Goal: Task Accomplishment & Management: Use online tool/utility

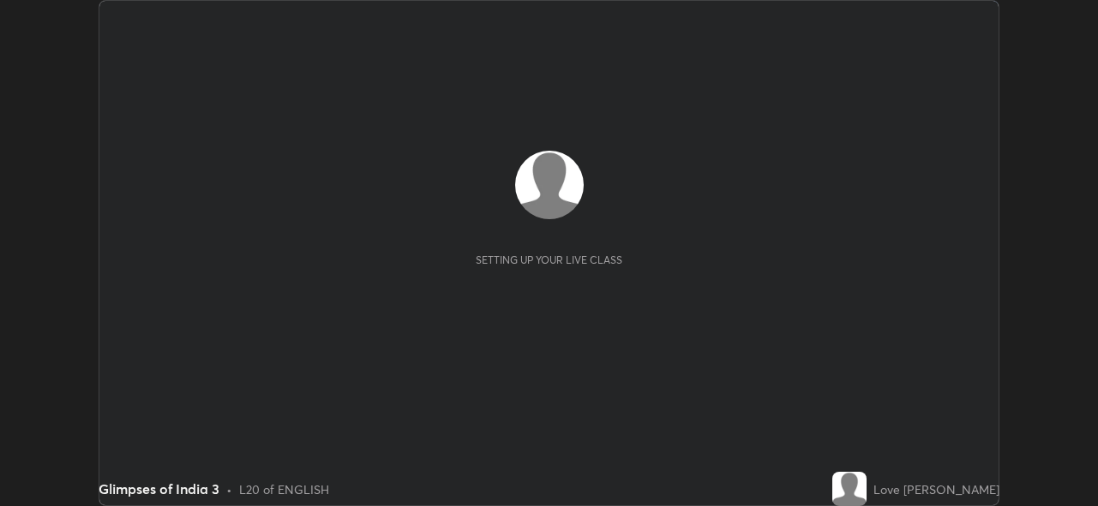
scroll to position [506, 1098]
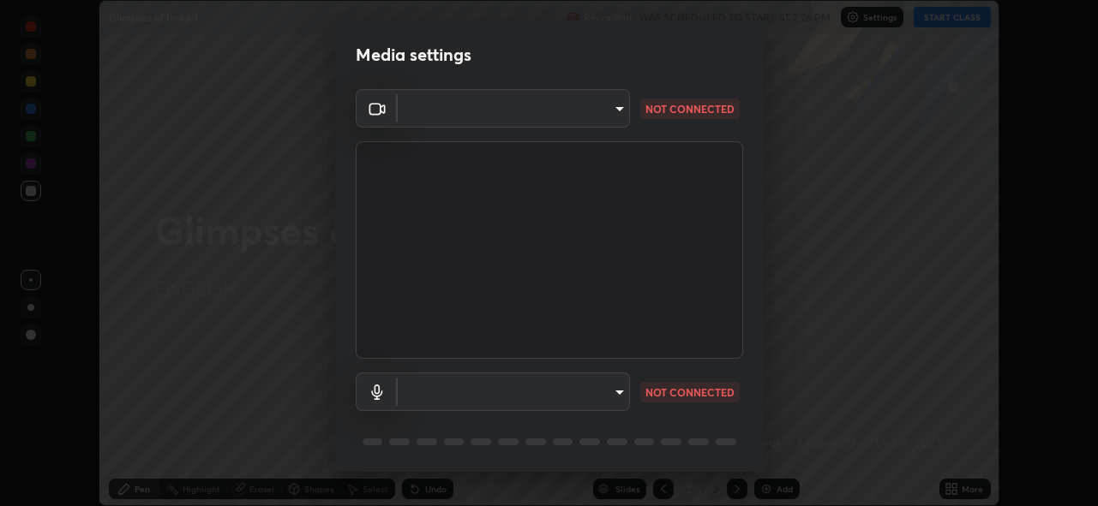
type input "cf4cade584ede8fb560bca5df173c6e0c2fab346f0fe5c0e134d57ffae5dbcad"
type input "default"
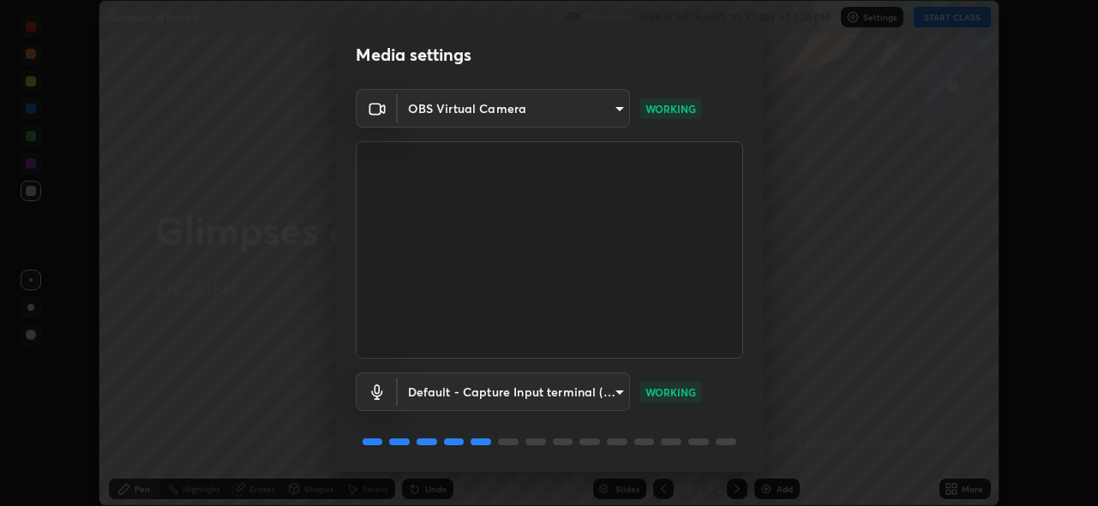
scroll to position [56, 0]
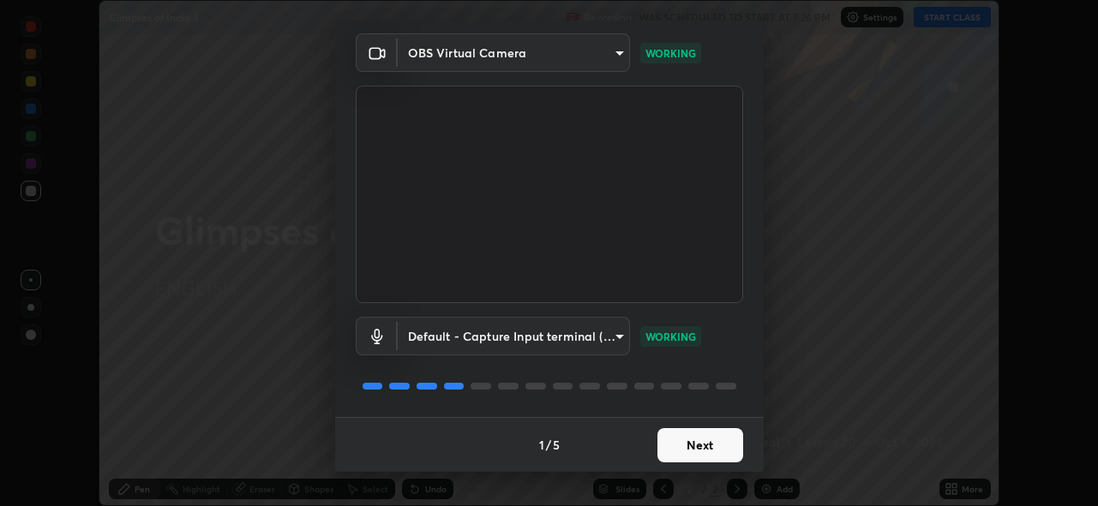
click at [672, 439] on button "Next" at bounding box center [700, 445] width 86 height 34
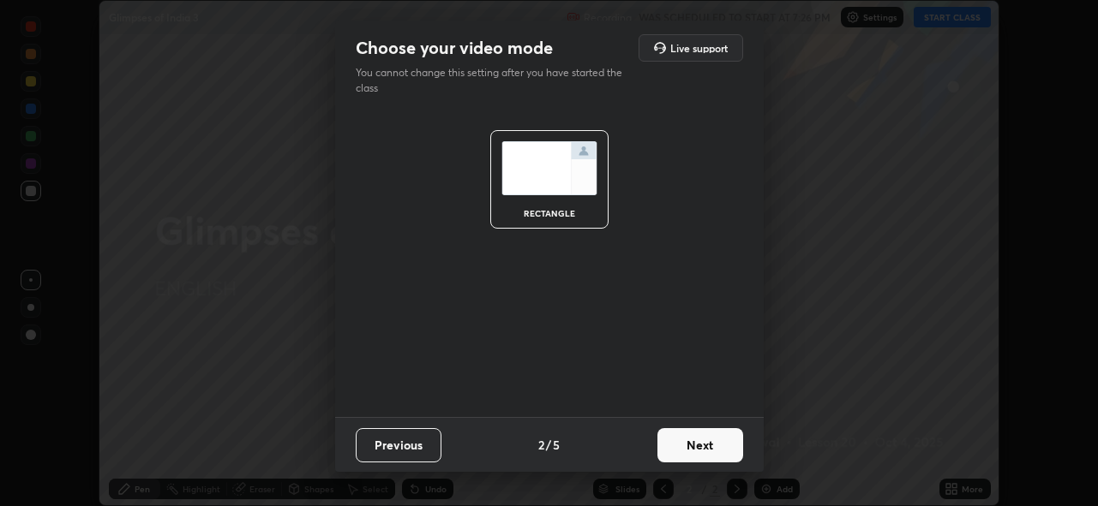
scroll to position [0, 0]
click at [679, 450] on button "Next" at bounding box center [700, 445] width 86 height 34
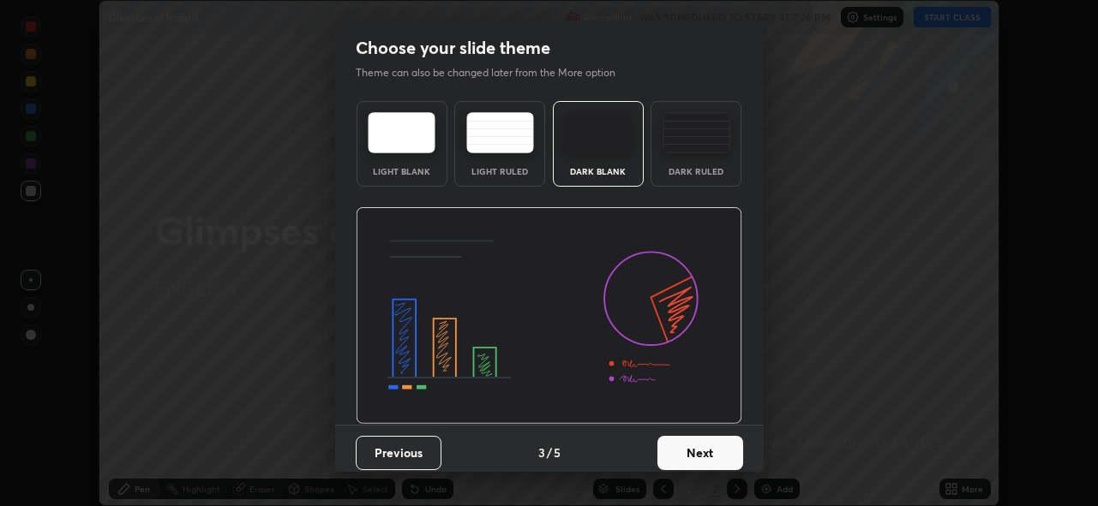
click at [681, 446] on button "Next" at bounding box center [700, 453] width 86 height 34
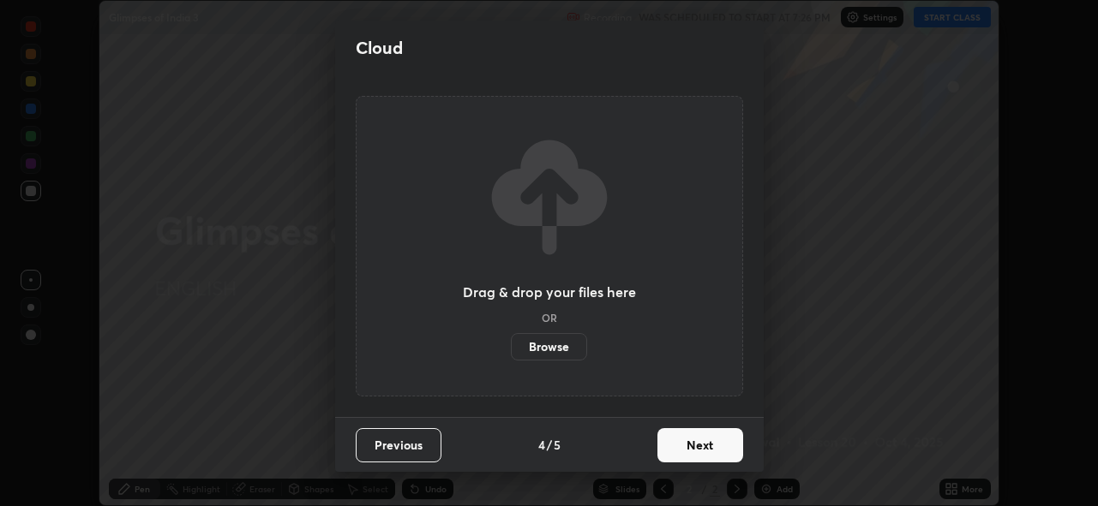
click at [685, 445] on button "Next" at bounding box center [700, 445] width 86 height 34
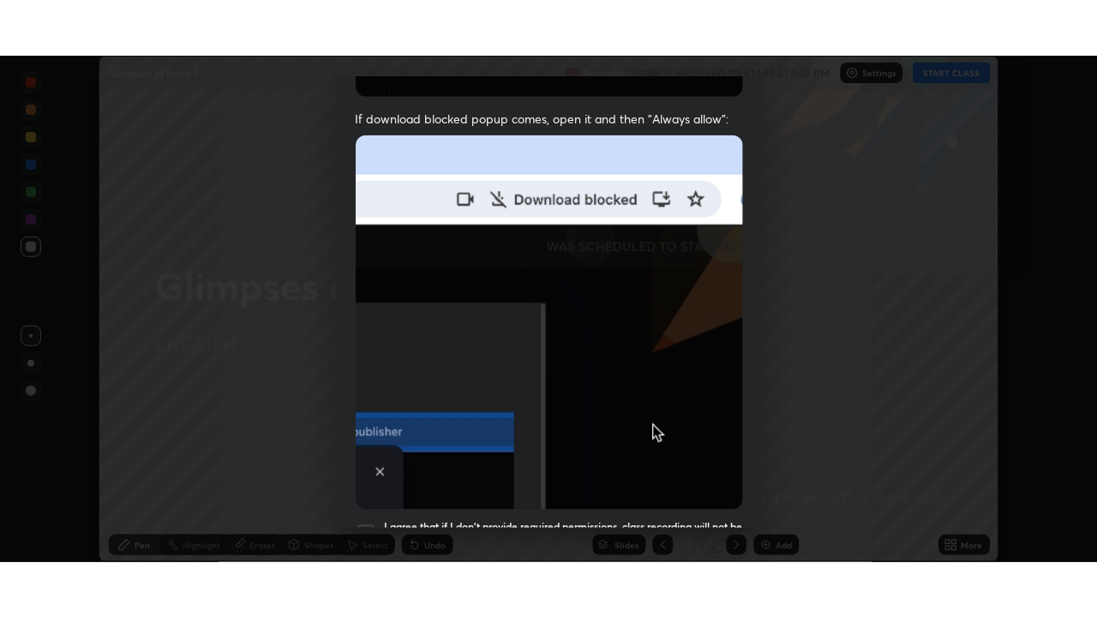
scroll to position [405, 0]
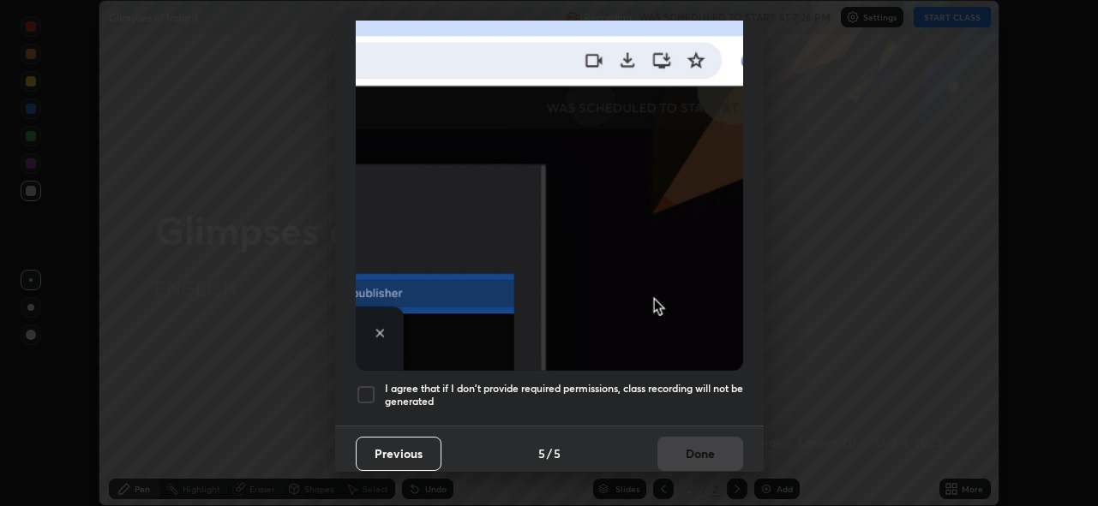
click at [374, 385] on div at bounding box center [366, 395] width 21 height 21
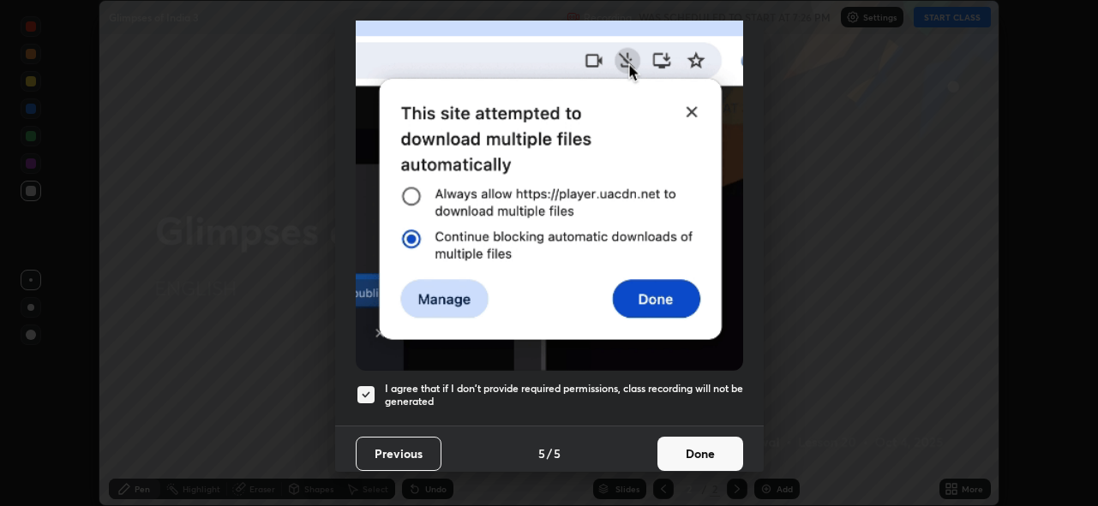
click at [679, 450] on button "Done" at bounding box center [700, 454] width 86 height 34
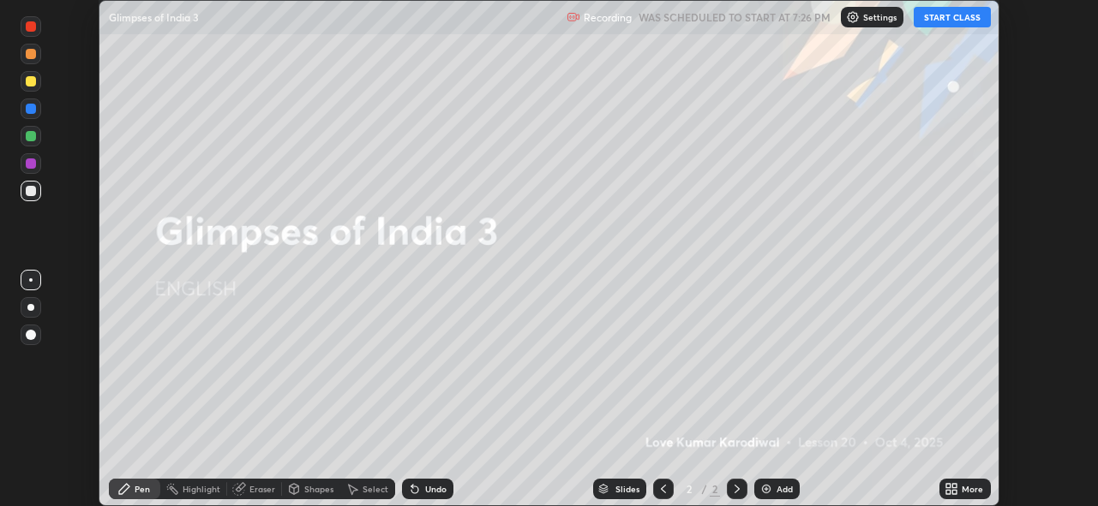
click at [955, 484] on icon at bounding box center [955, 486] width 4 height 4
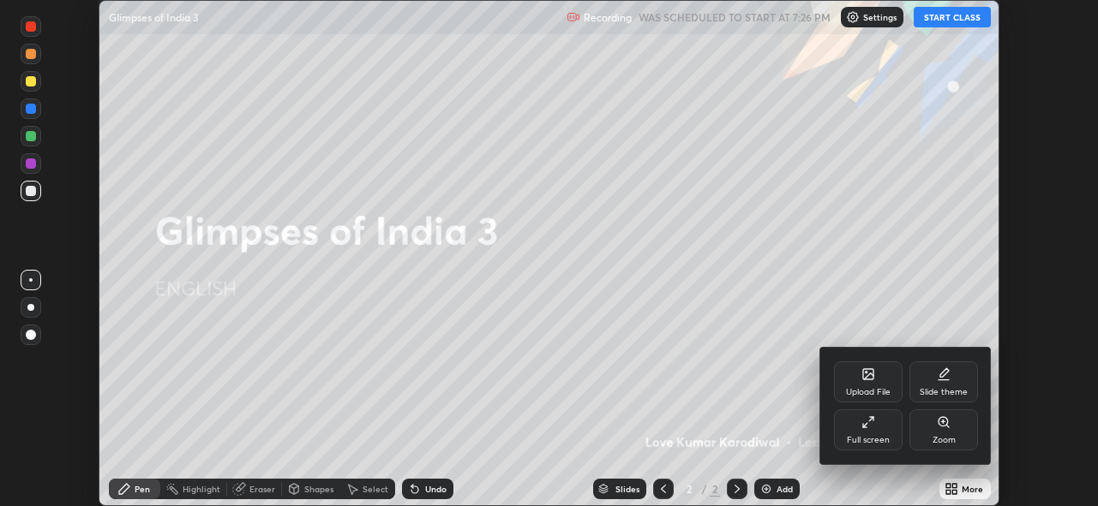
click at [866, 382] on div "Upload File" at bounding box center [868, 382] width 69 height 41
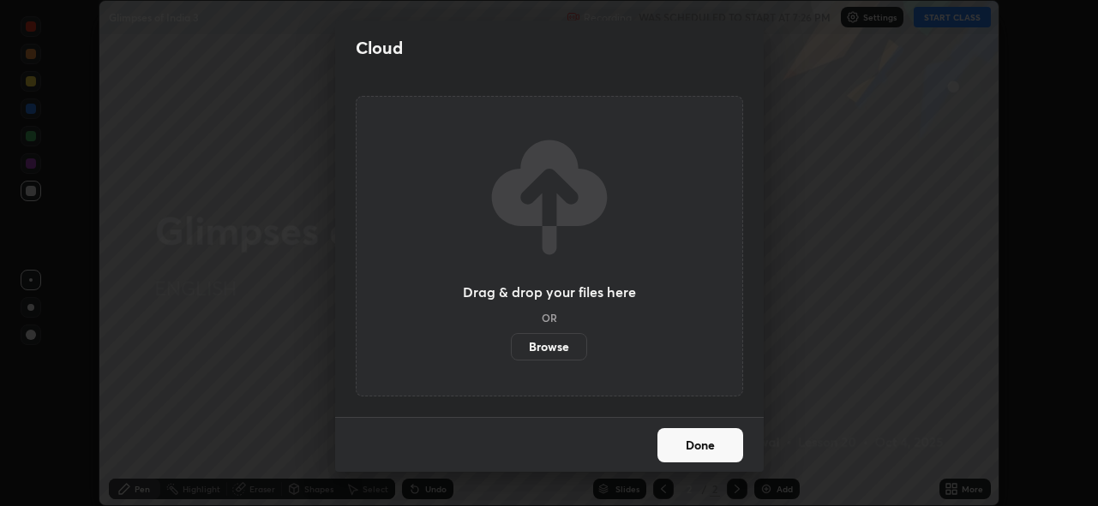
click at [569, 339] on label "Browse" at bounding box center [549, 346] width 76 height 27
click at [511, 339] on input "Browse" at bounding box center [511, 346] width 0 height 27
click at [536, 336] on label "Browse" at bounding box center [549, 346] width 76 height 27
click at [511, 336] on input "Browse" at bounding box center [511, 346] width 0 height 27
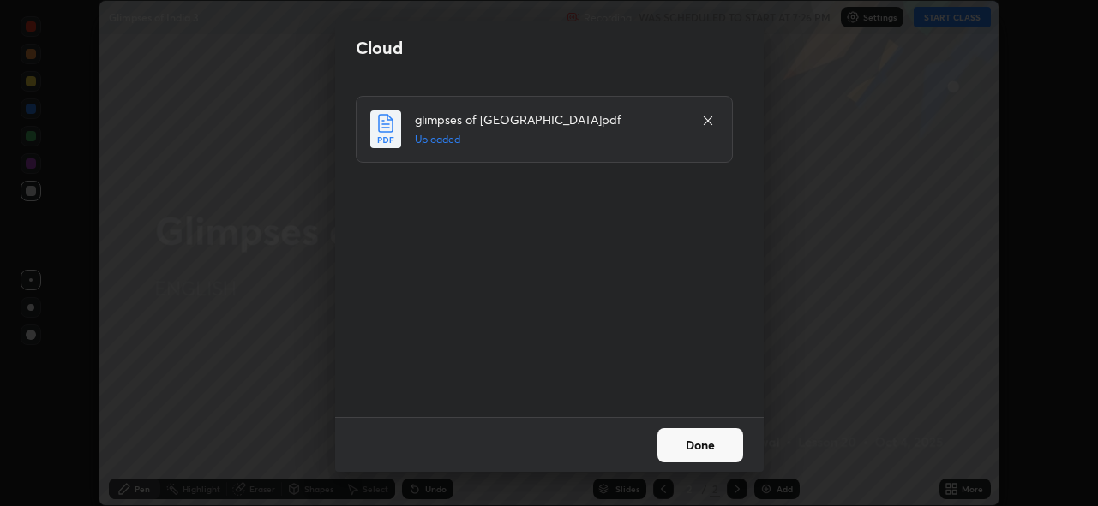
click at [694, 443] on button "Done" at bounding box center [700, 445] width 86 height 34
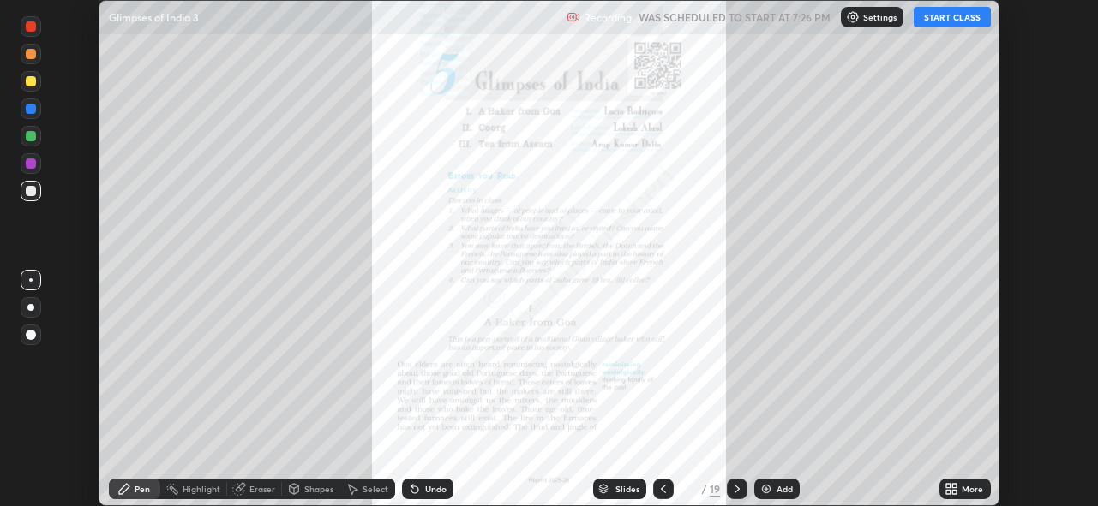
click at [958, 21] on button "START CLASS" at bounding box center [951, 17] width 77 height 21
click at [963, 482] on div "More" at bounding box center [964, 489] width 51 height 21
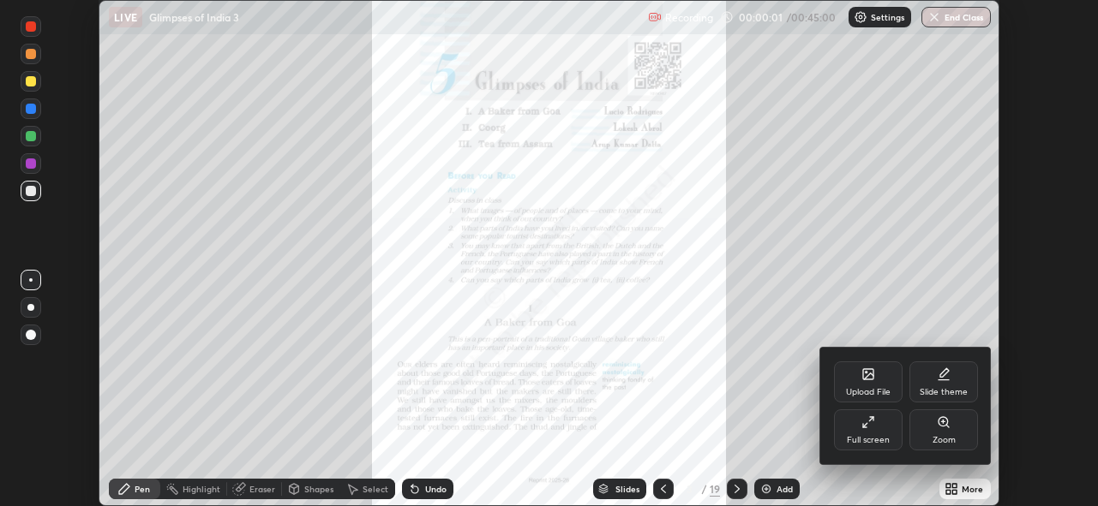
click at [882, 434] on div "Full screen" at bounding box center [868, 430] width 69 height 41
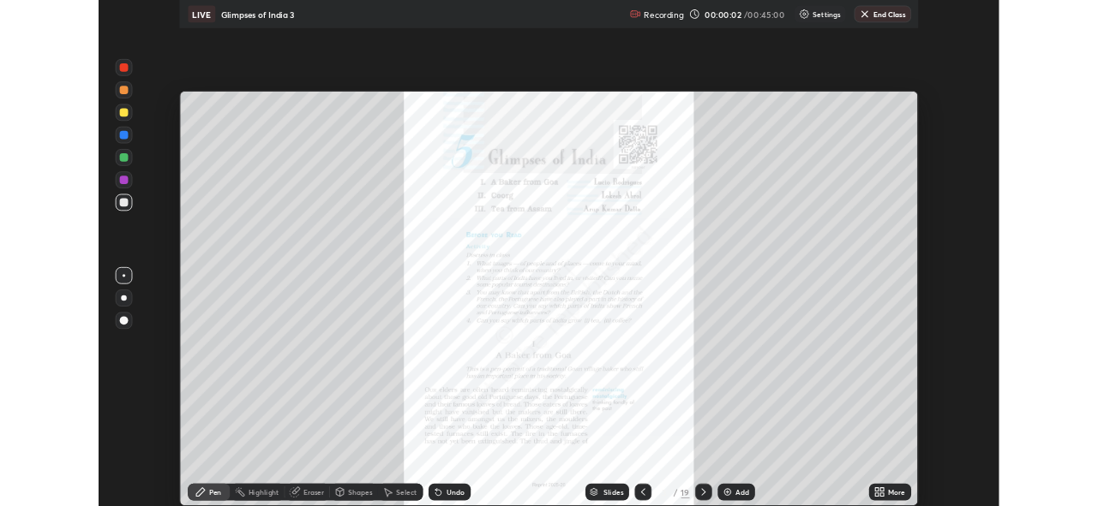
scroll to position [617, 1097]
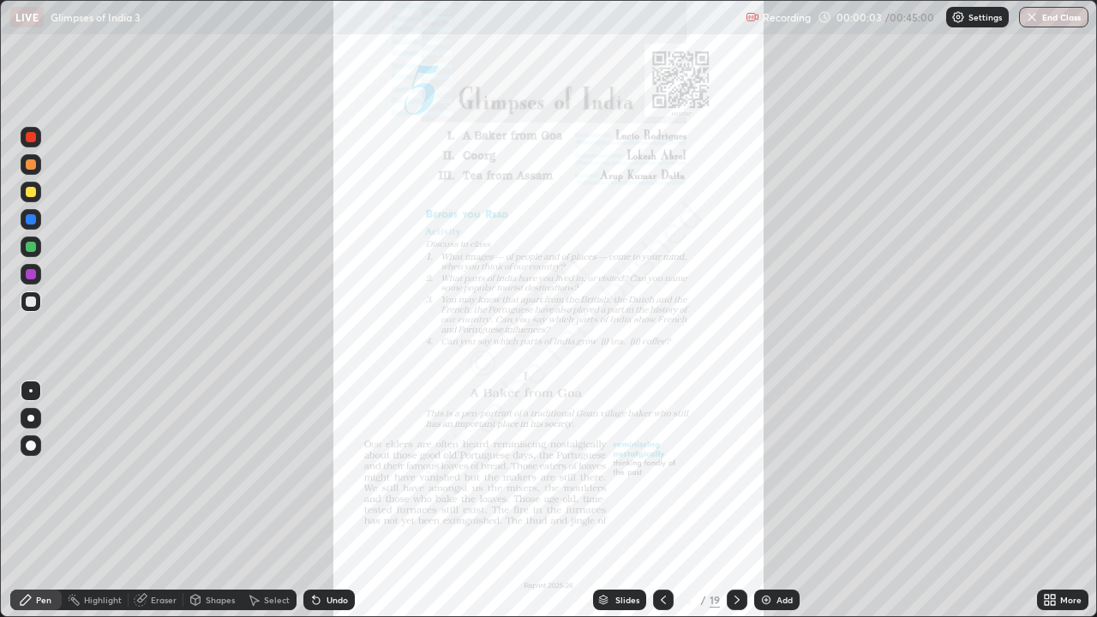
click at [1052, 505] on icon at bounding box center [1052, 603] width 4 height 4
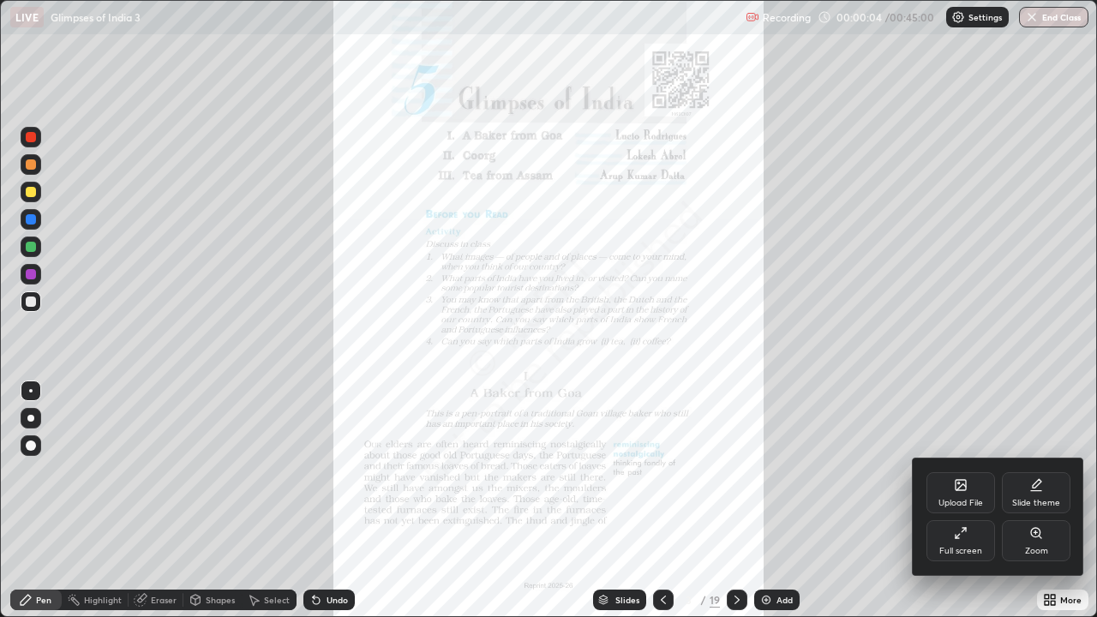
click at [1032, 505] on div "Zoom" at bounding box center [1036, 540] width 69 height 41
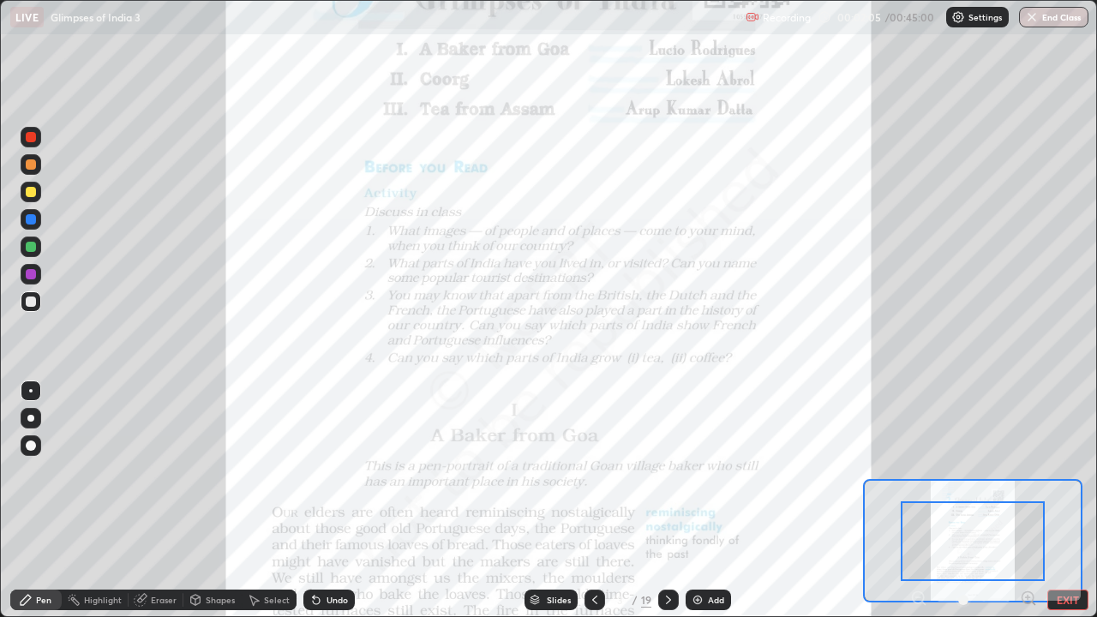
click at [673, 505] on icon at bounding box center [668, 600] width 14 height 14
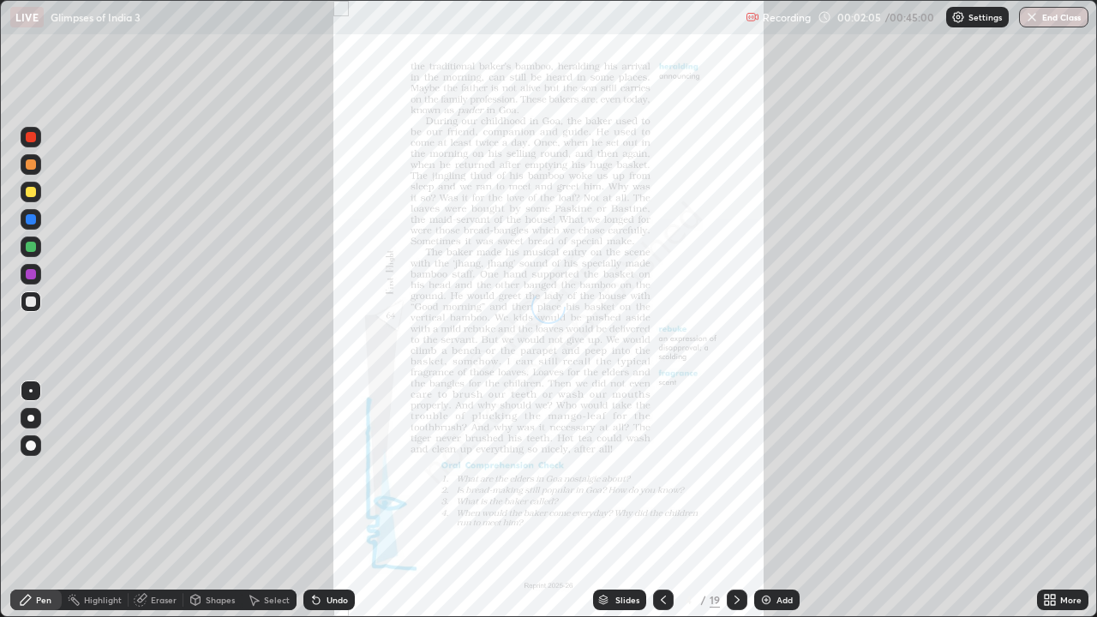
click at [672, 505] on div at bounding box center [663, 599] width 21 height 21
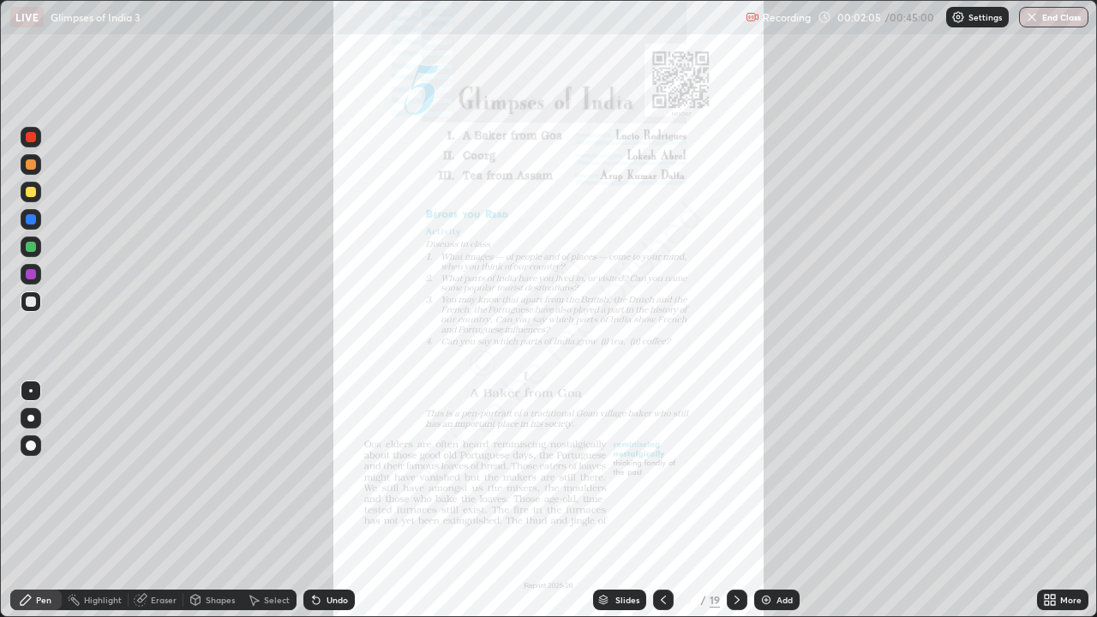
click at [661, 505] on icon at bounding box center [663, 600] width 14 height 14
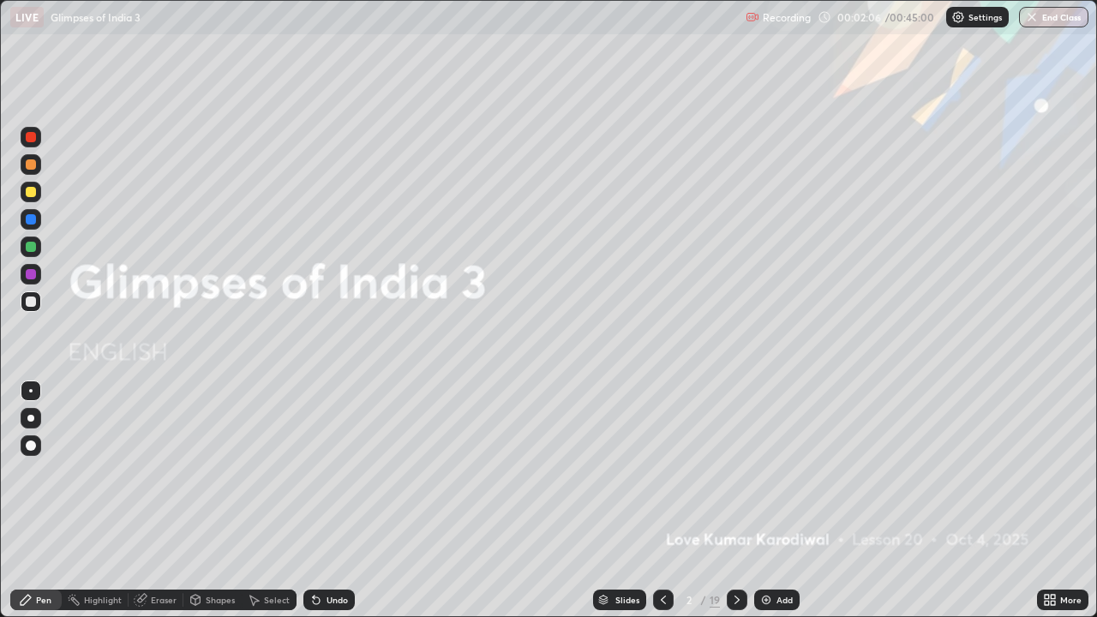
click at [735, 505] on icon at bounding box center [737, 600] width 14 height 14
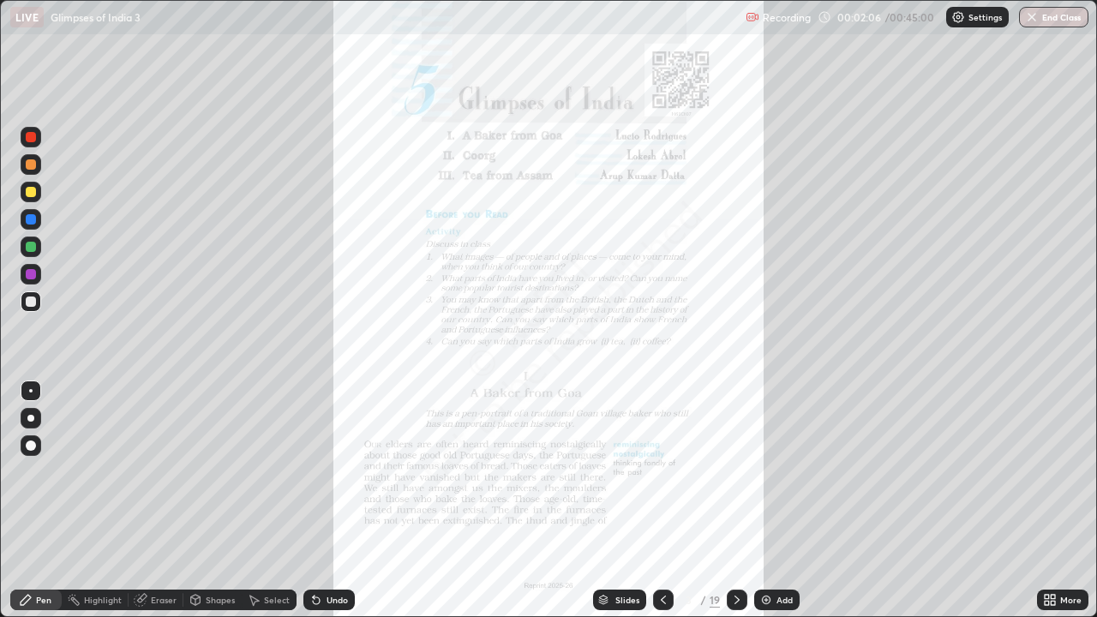
click at [738, 505] on icon at bounding box center [737, 600] width 14 height 14
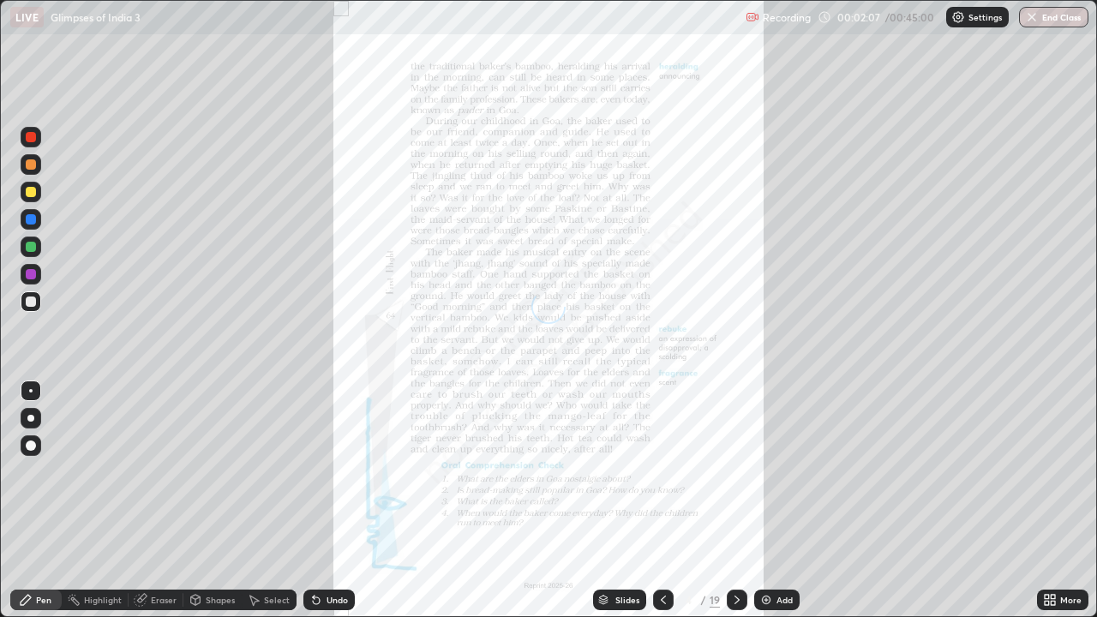
click at [735, 505] on icon at bounding box center [737, 600] width 14 height 14
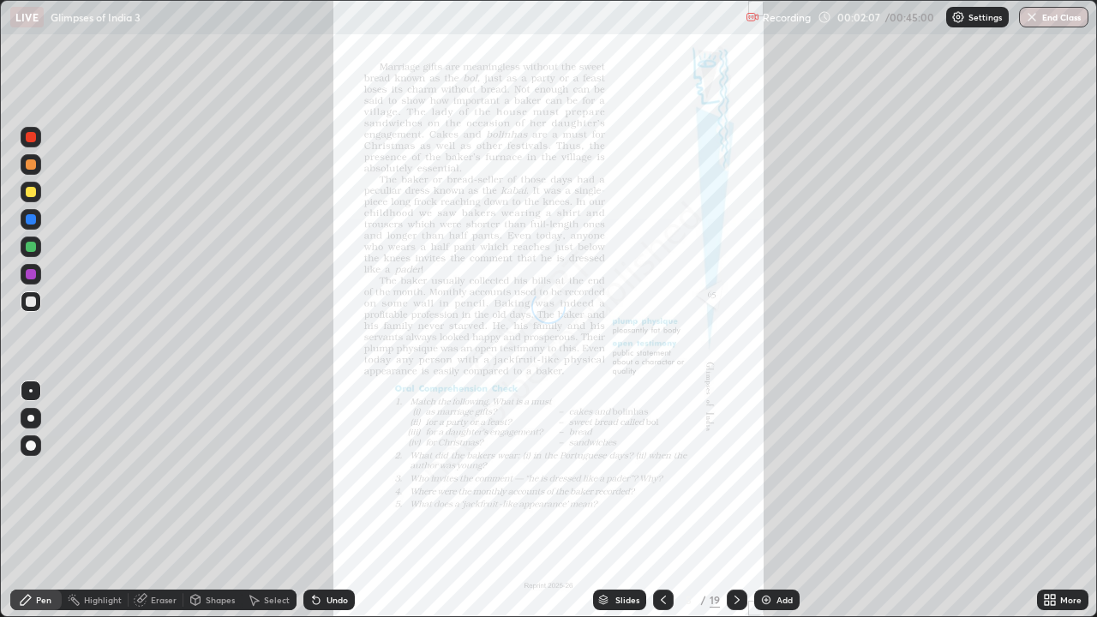
click at [736, 505] on icon at bounding box center [737, 600] width 14 height 14
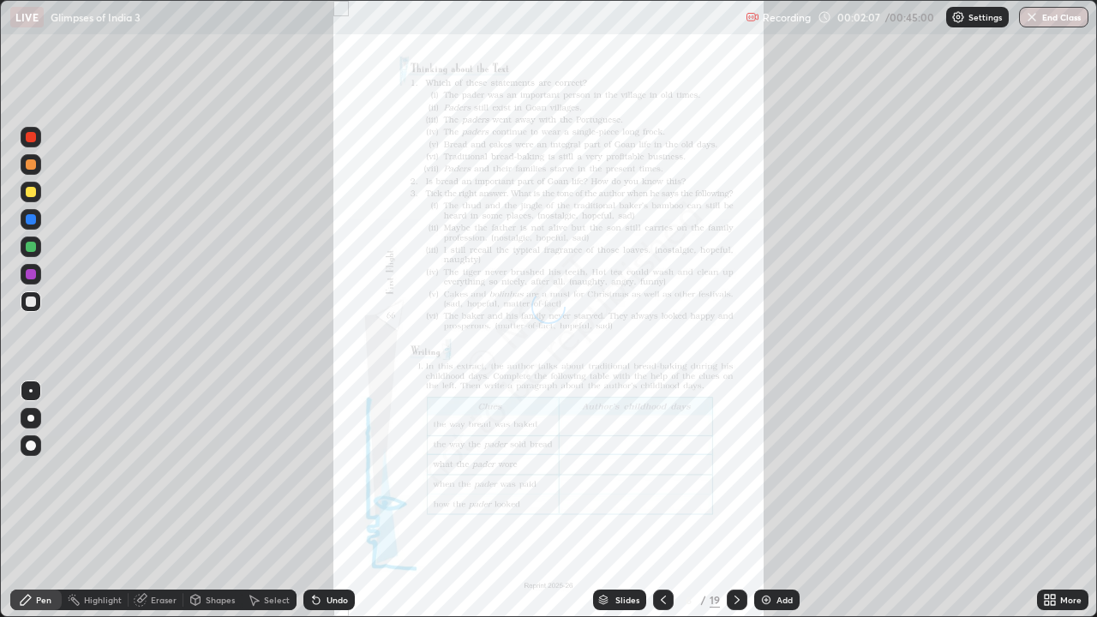
click at [733, 505] on icon at bounding box center [737, 600] width 14 height 14
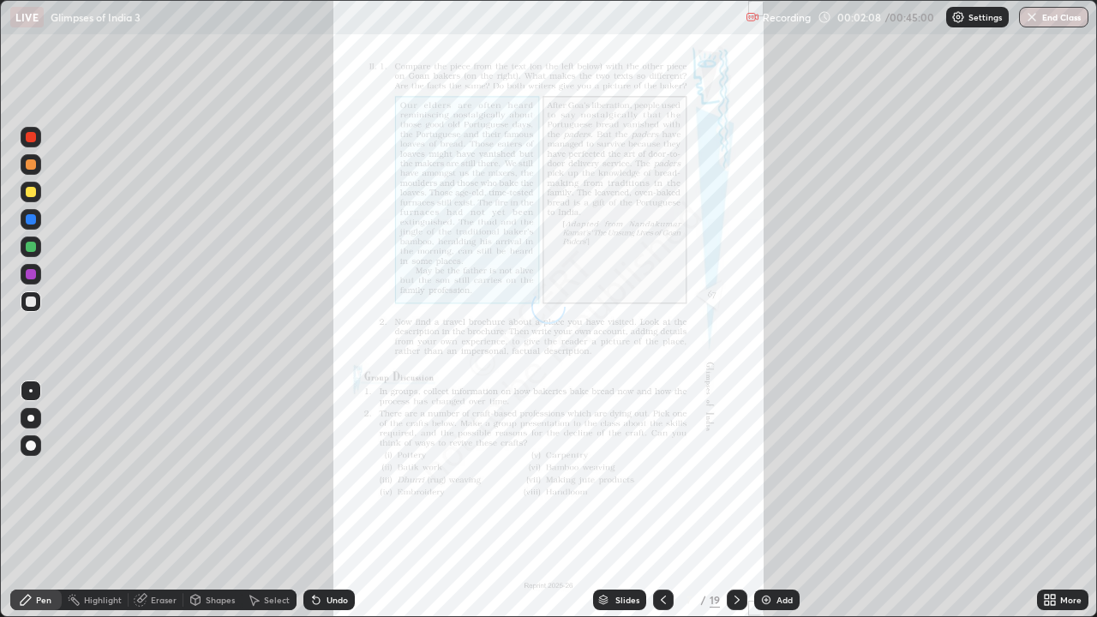
click at [735, 505] on icon at bounding box center [737, 600] width 14 height 14
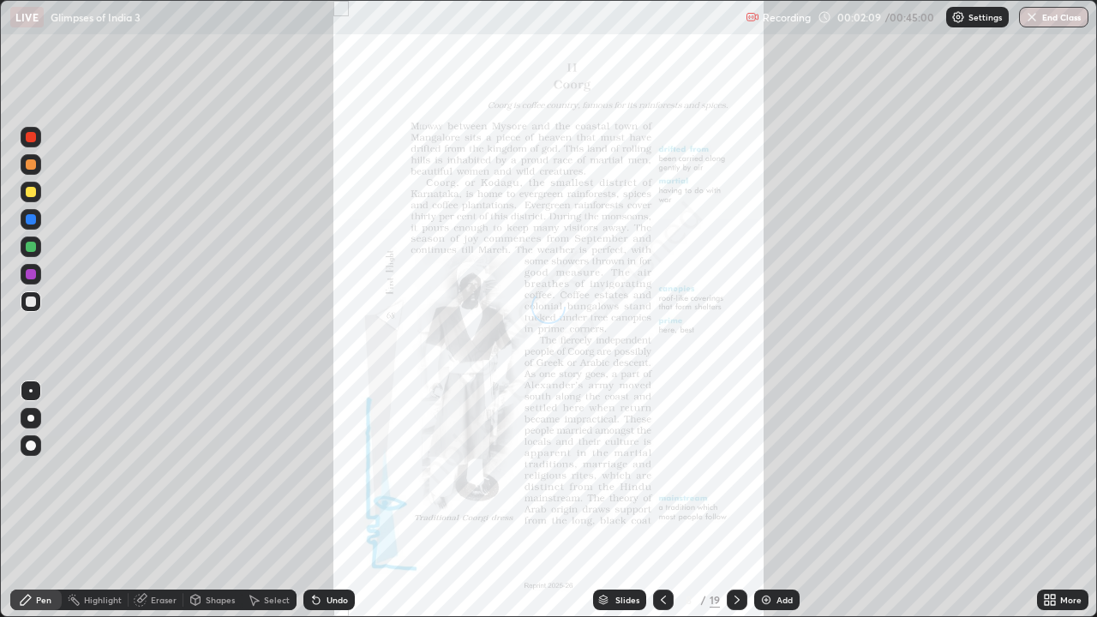
click at [739, 505] on div at bounding box center [737, 599] width 21 height 21
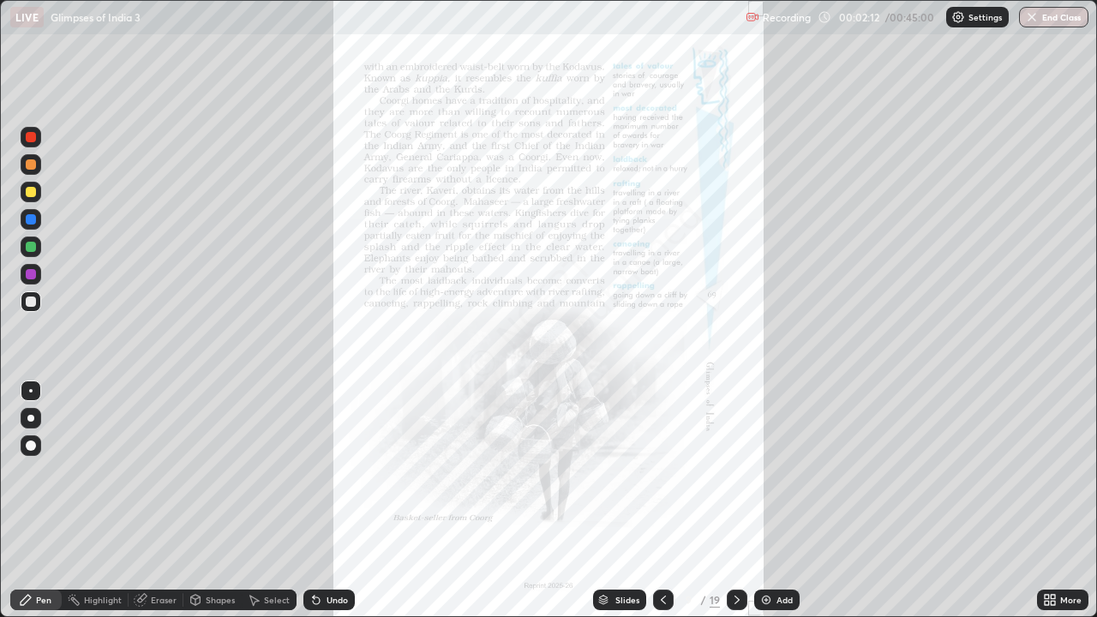
click at [664, 505] on icon at bounding box center [663, 600] width 14 height 14
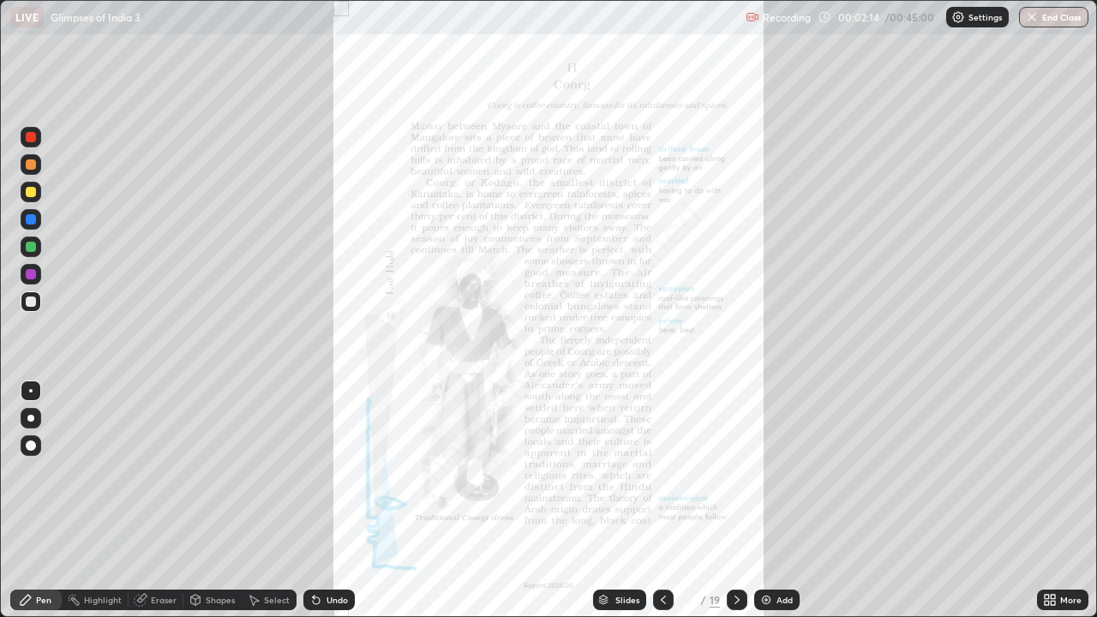
click at [661, 505] on icon at bounding box center [663, 600] width 14 height 14
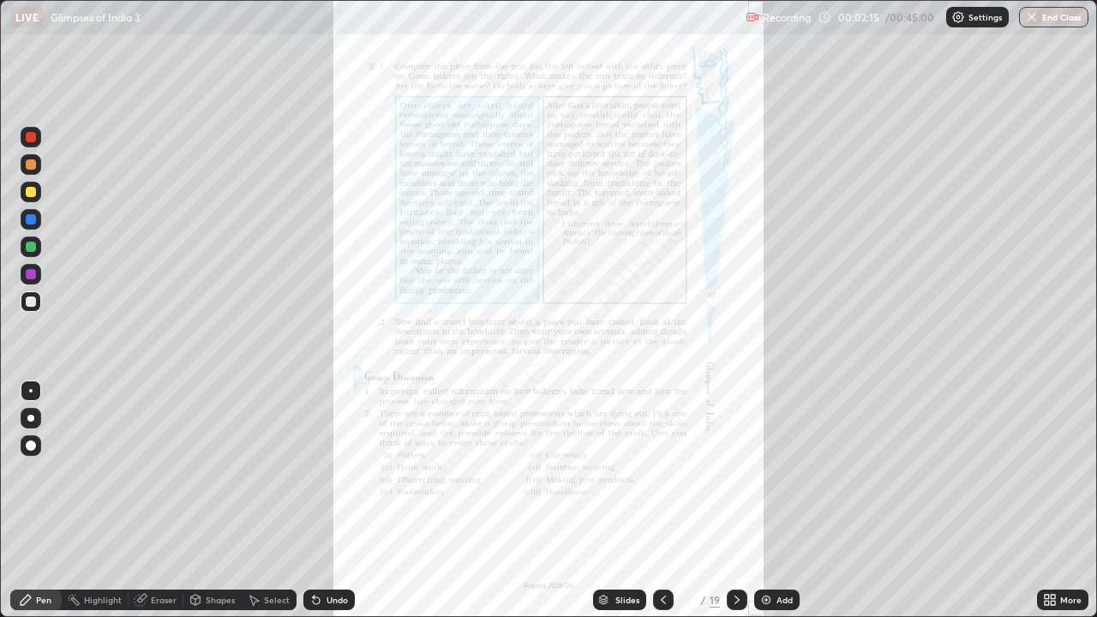
click at [734, 505] on icon at bounding box center [737, 600] width 14 height 14
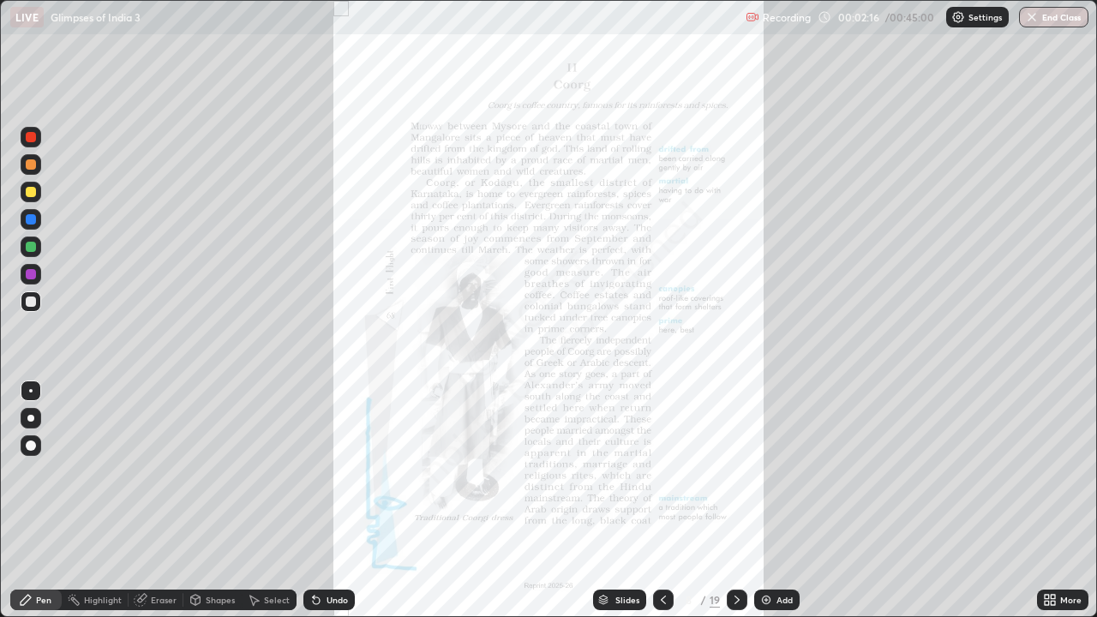
click at [1059, 505] on div "More" at bounding box center [1062, 599] width 51 height 21
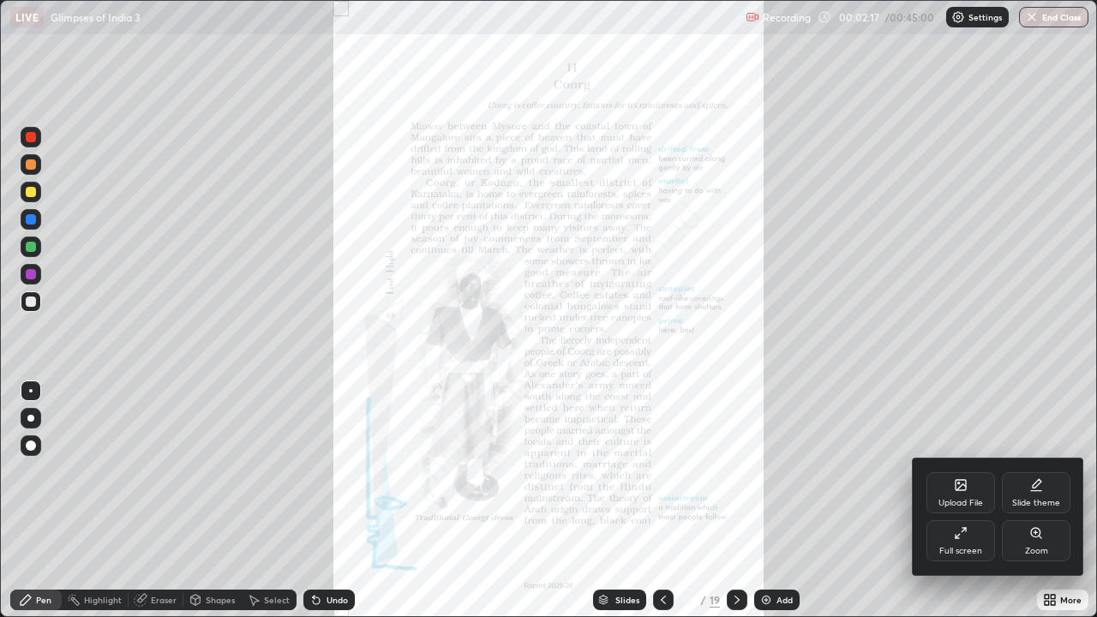
click at [1025, 505] on div "Zoom" at bounding box center [1036, 540] width 69 height 41
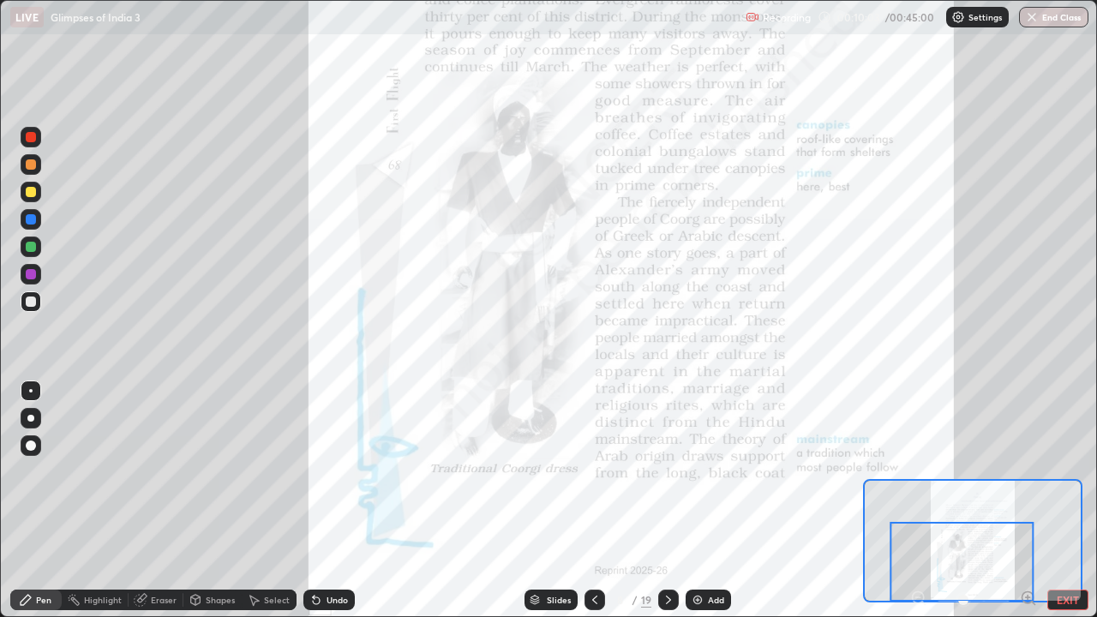
click at [667, 505] on icon at bounding box center [668, 600] width 14 height 14
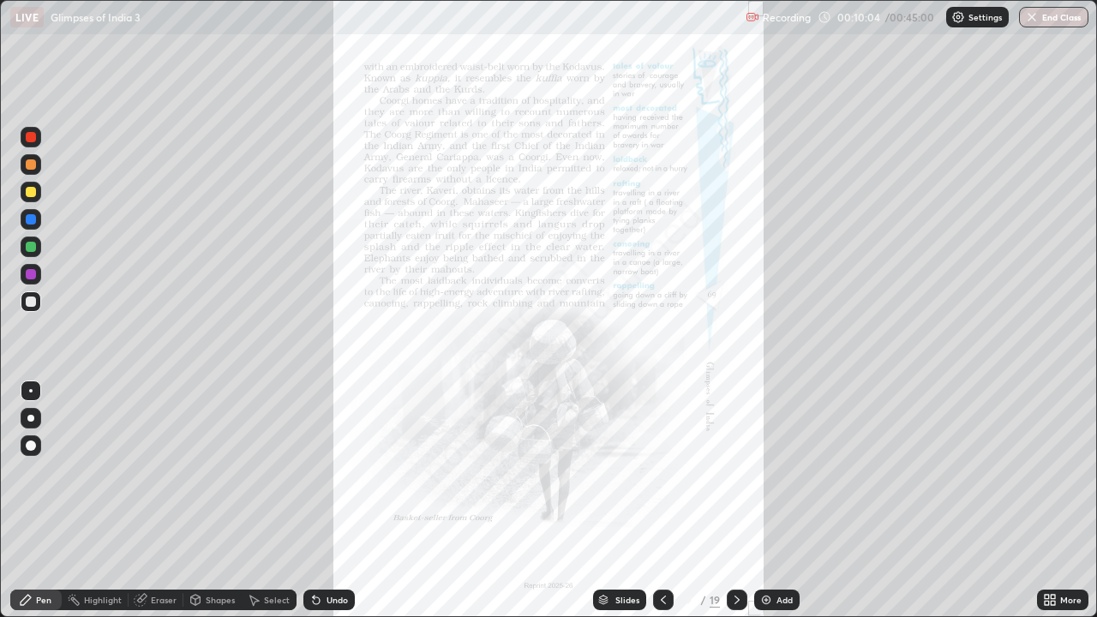
click at [1060, 505] on div "More" at bounding box center [1070, 599] width 21 height 9
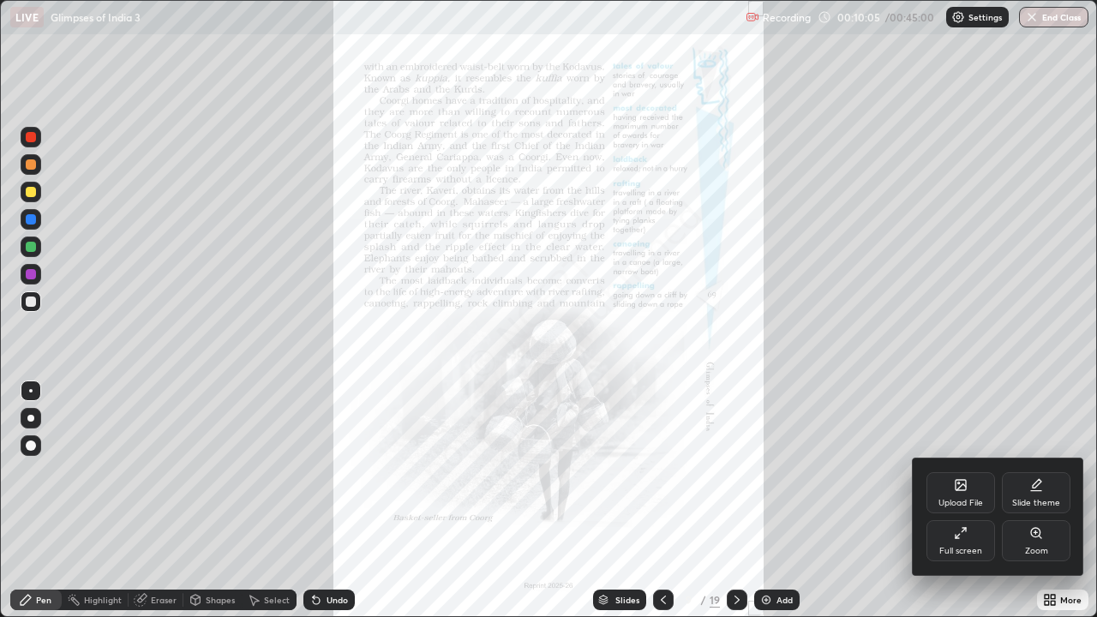
click at [968, 505] on div "Full screen" at bounding box center [960, 551] width 43 height 9
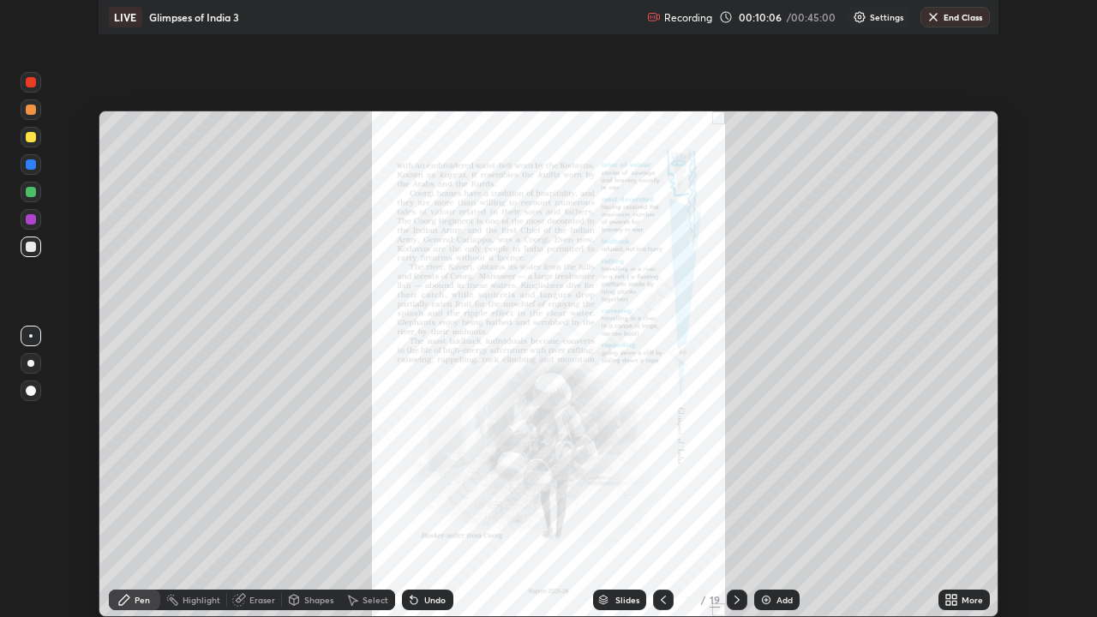
scroll to position [506, 1098]
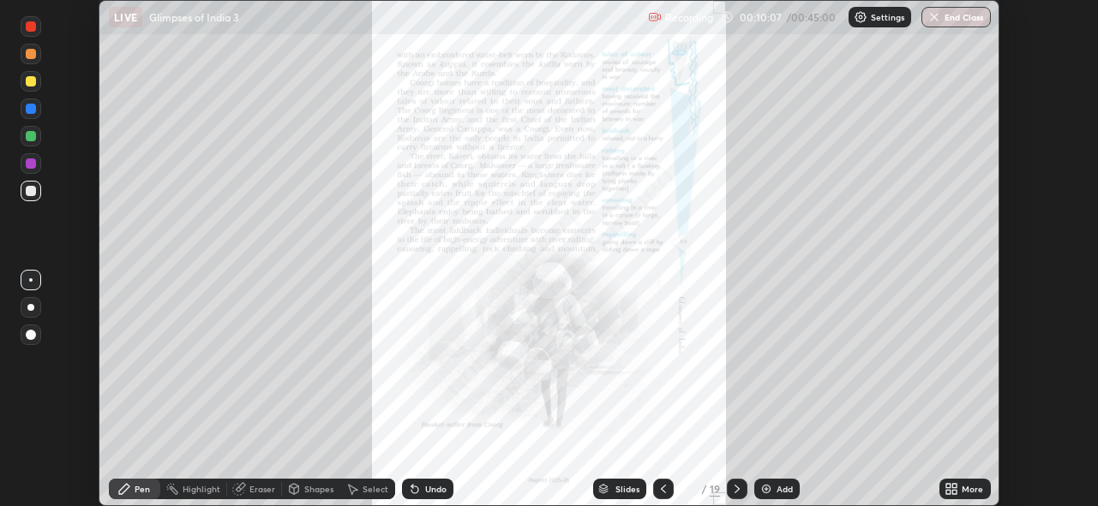
click at [967, 479] on div "More" at bounding box center [964, 489] width 51 height 21
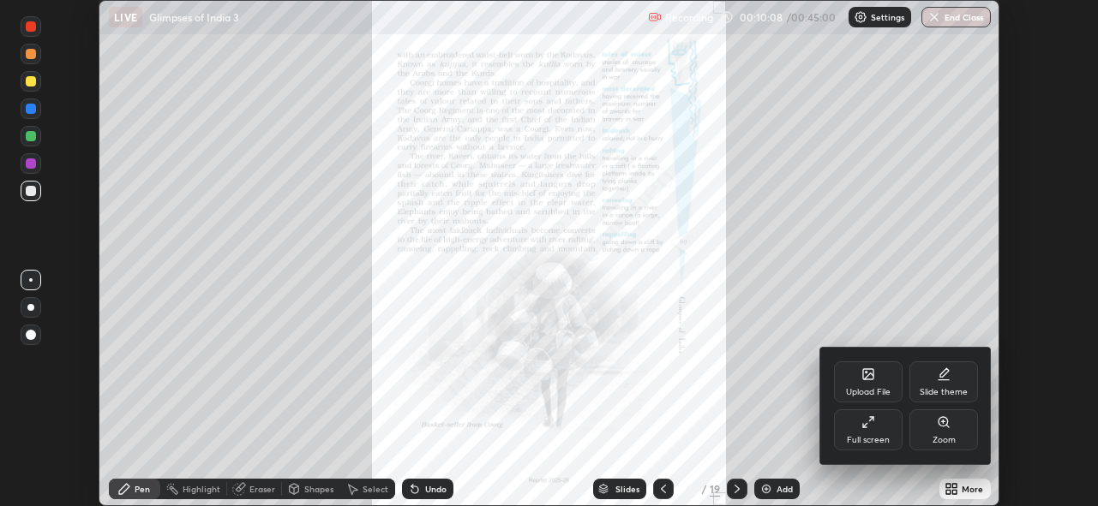
click at [889, 436] on div "Full screen" at bounding box center [868, 430] width 69 height 41
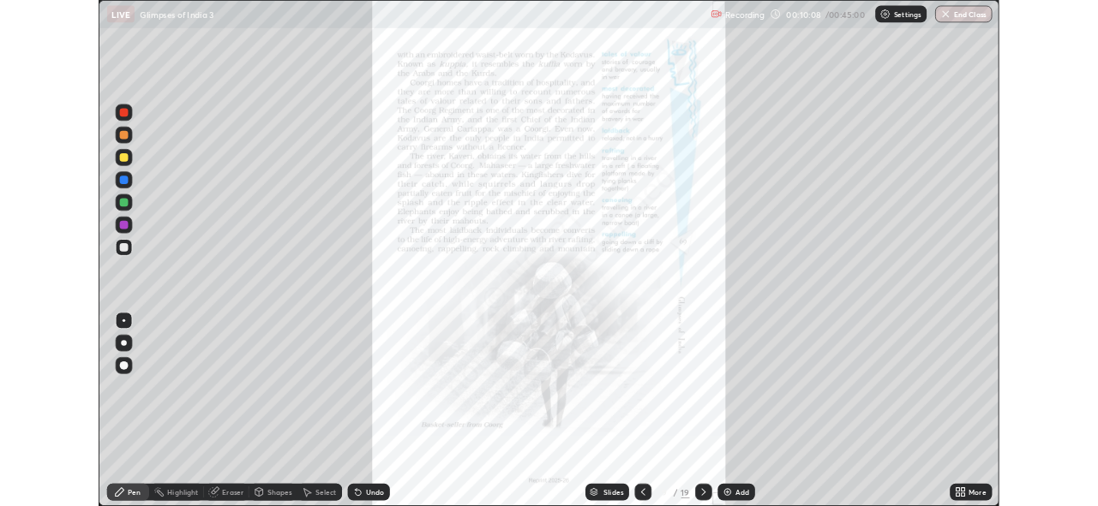
scroll to position [617, 1097]
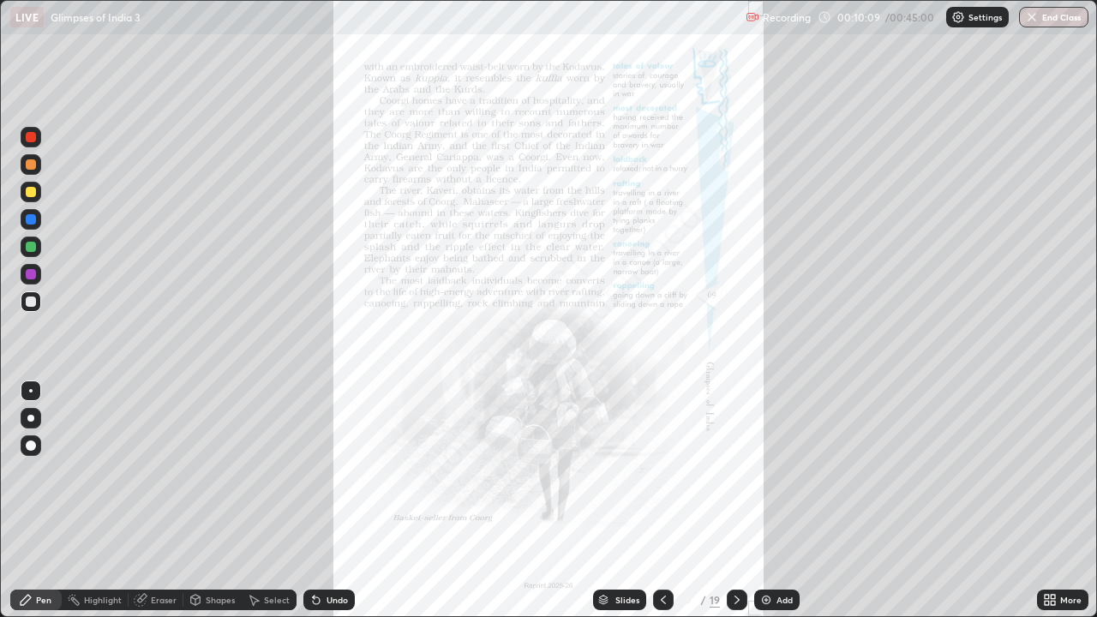
click at [1046, 505] on icon at bounding box center [1046, 597] width 4 height 4
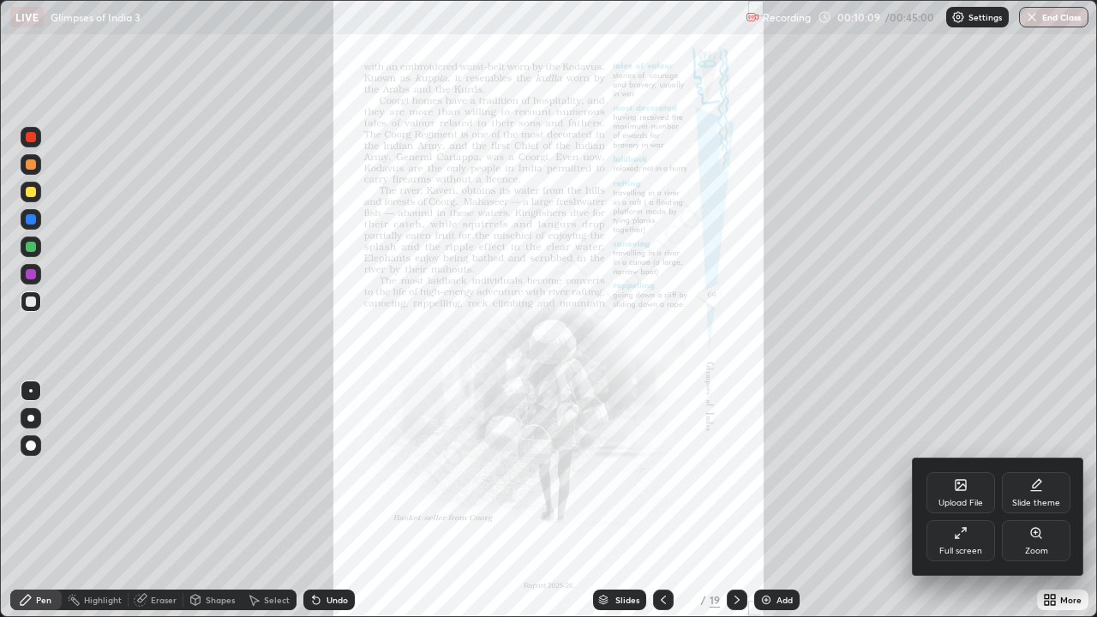
click at [1023, 505] on div "Zoom" at bounding box center [1036, 540] width 69 height 41
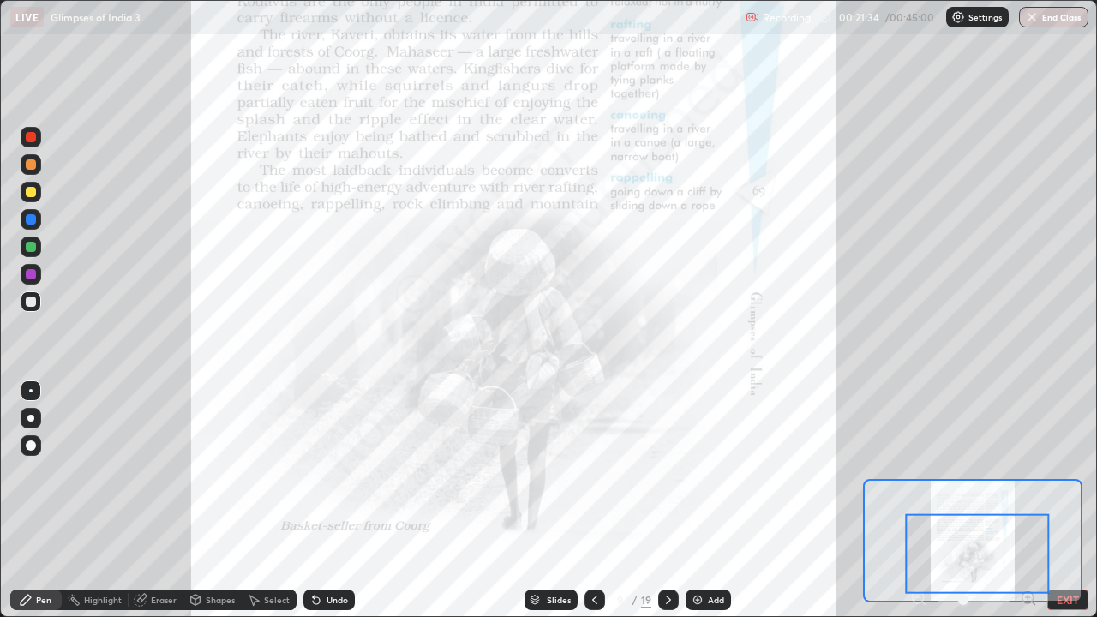
click at [667, 505] on icon at bounding box center [668, 600] width 14 height 14
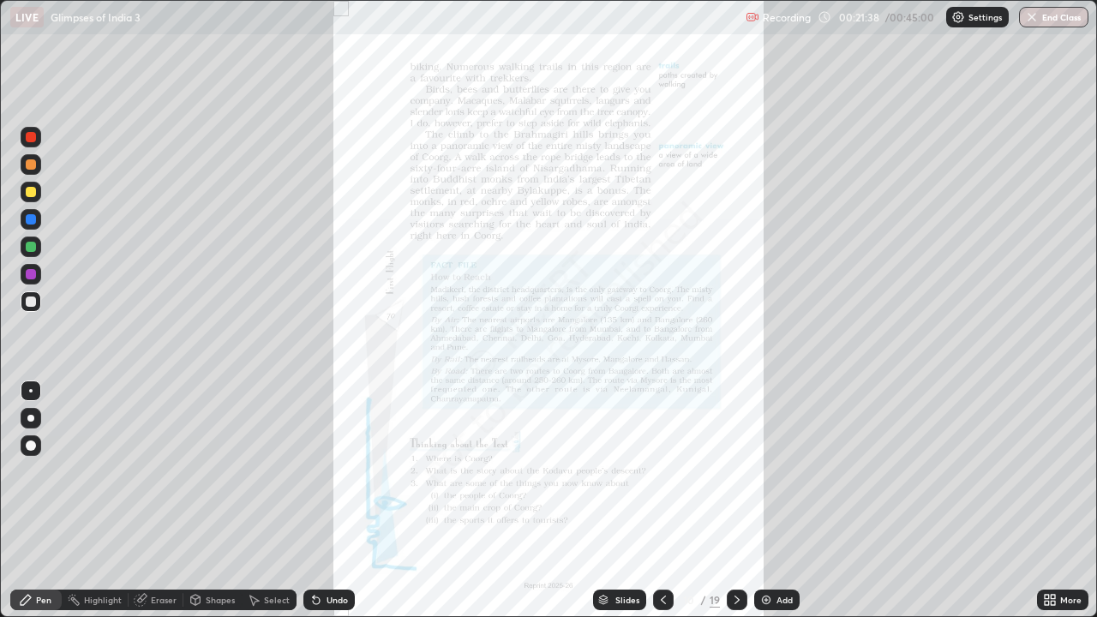
click at [1051, 505] on icon at bounding box center [1052, 597] width 4 height 4
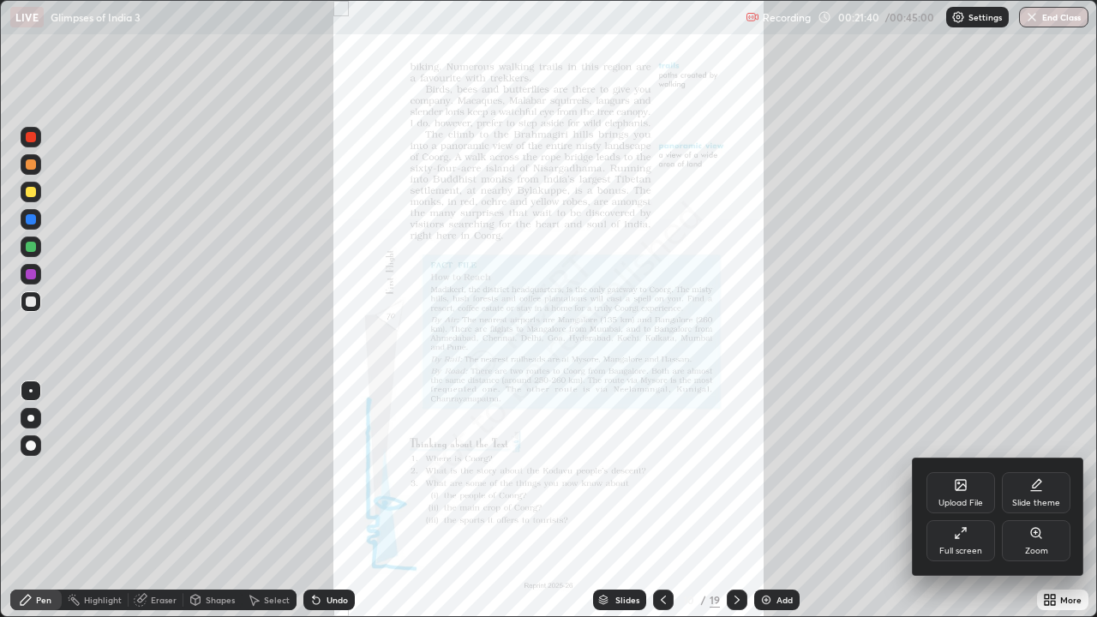
click at [1032, 505] on div "Zoom" at bounding box center [1036, 540] width 69 height 41
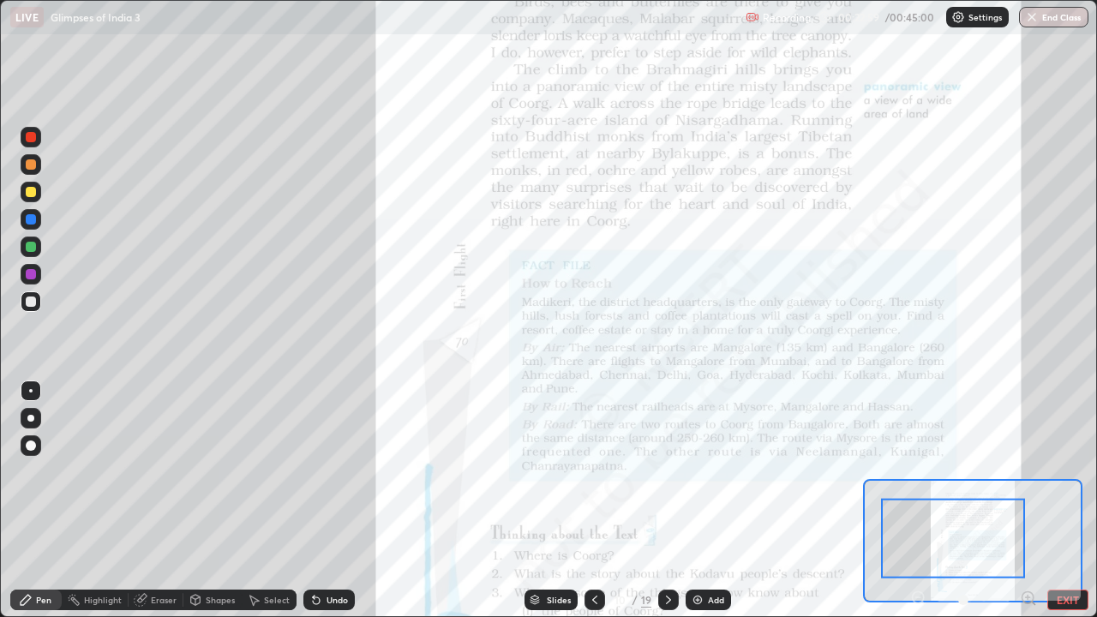
click at [1058, 505] on button "EXIT" at bounding box center [1067, 599] width 41 height 21
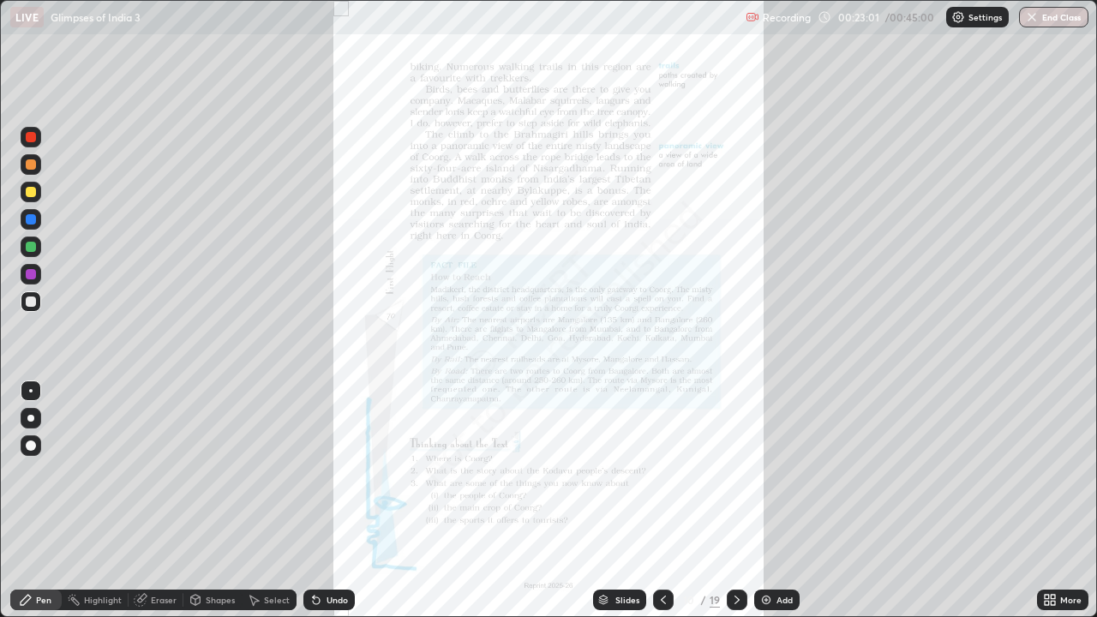
click at [1056, 505] on div "More" at bounding box center [1062, 599] width 51 height 21
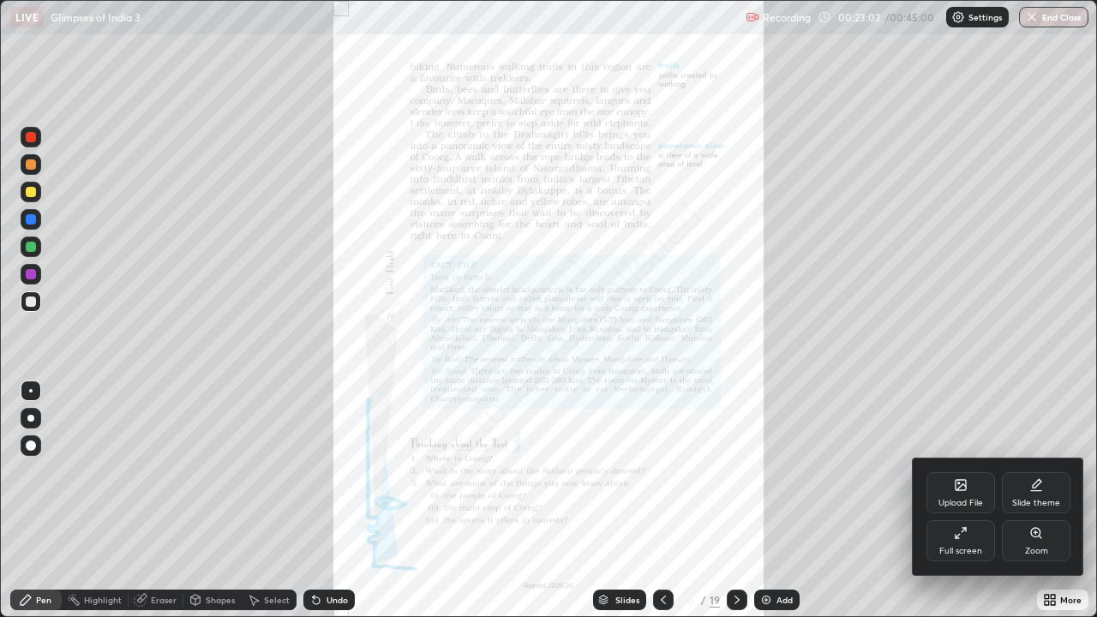
click at [967, 505] on div "Full screen" at bounding box center [960, 540] width 69 height 41
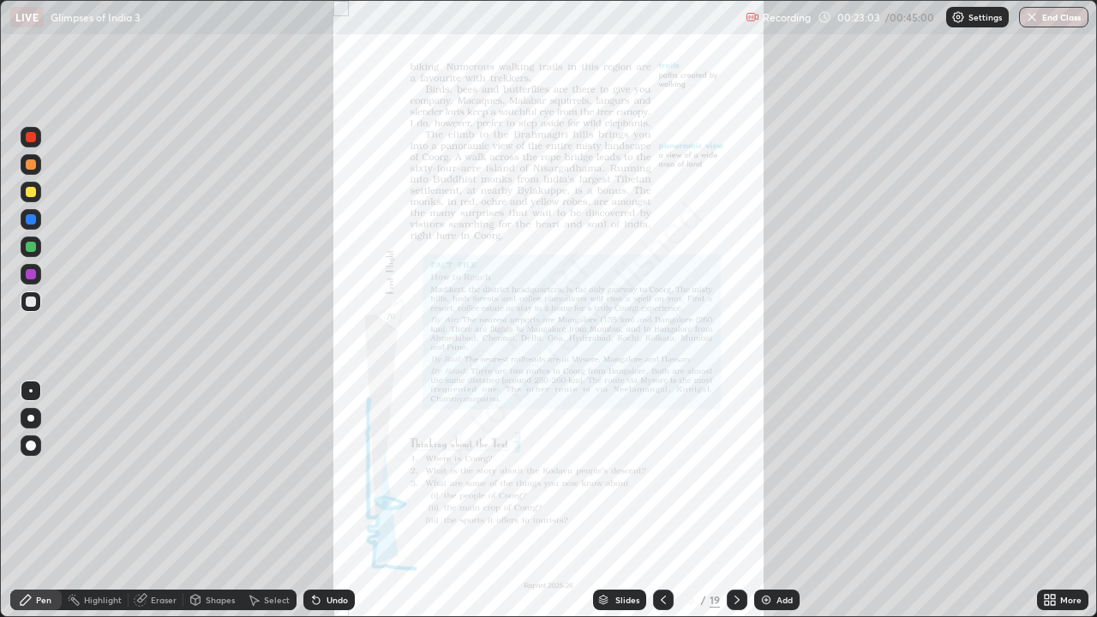
scroll to position [506, 1098]
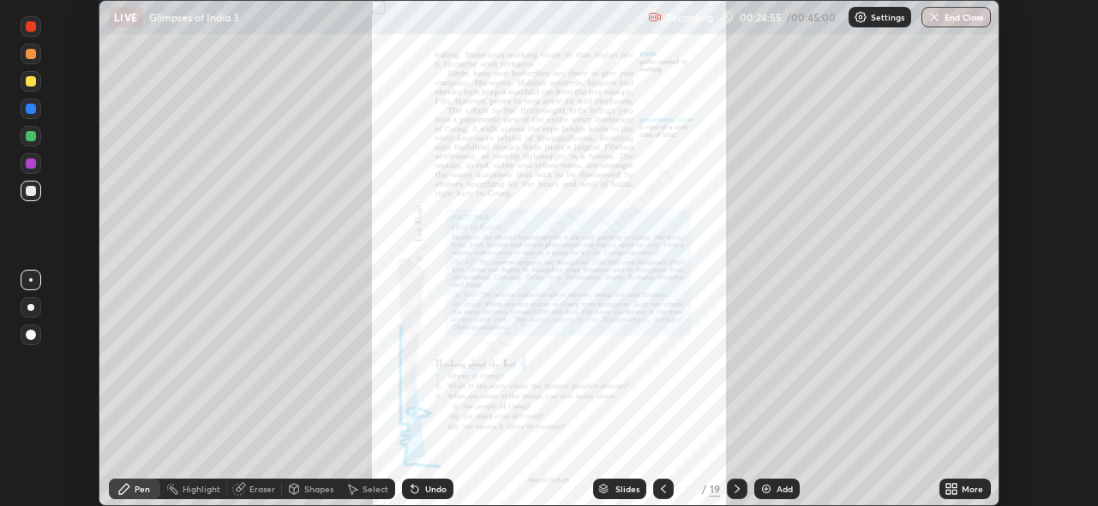
click at [965, 486] on div "More" at bounding box center [971, 489] width 21 height 9
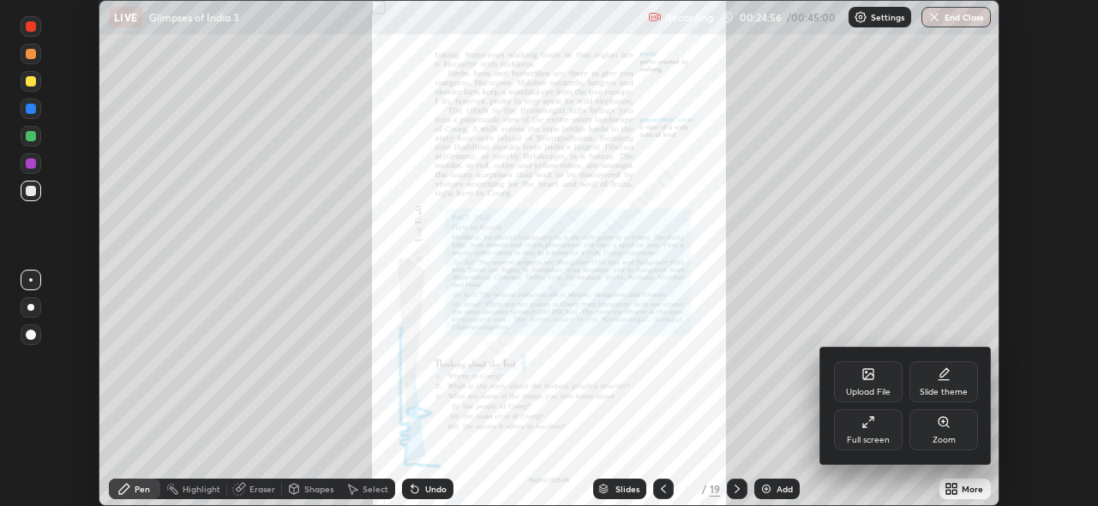
click at [869, 427] on icon at bounding box center [868, 423] width 14 height 14
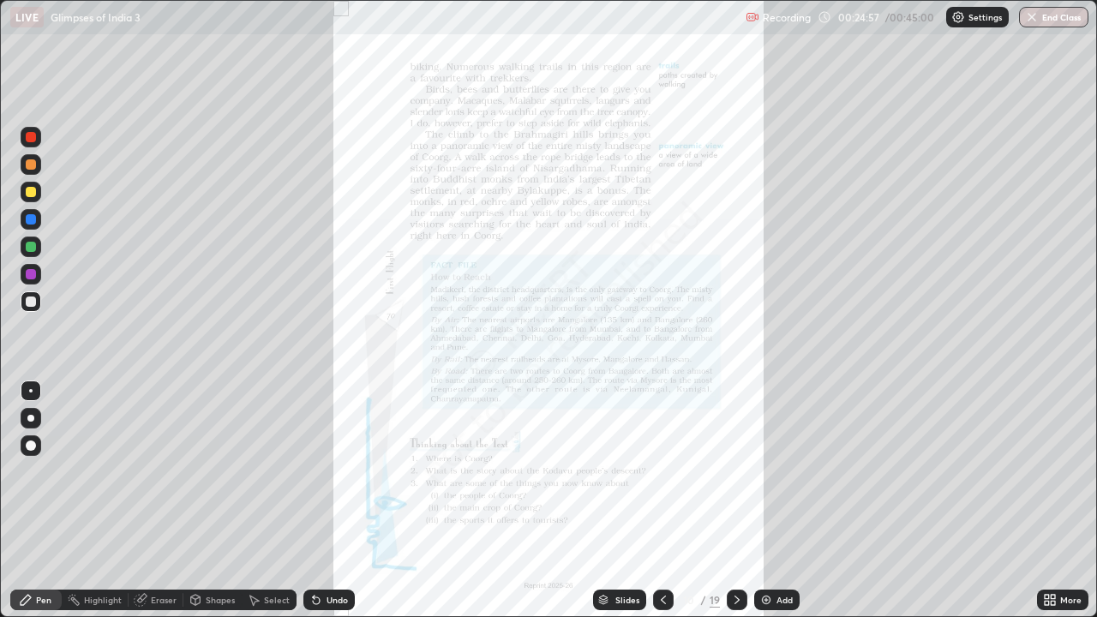
scroll to position [617, 1097]
click at [1052, 505] on icon at bounding box center [1052, 597] width 4 height 4
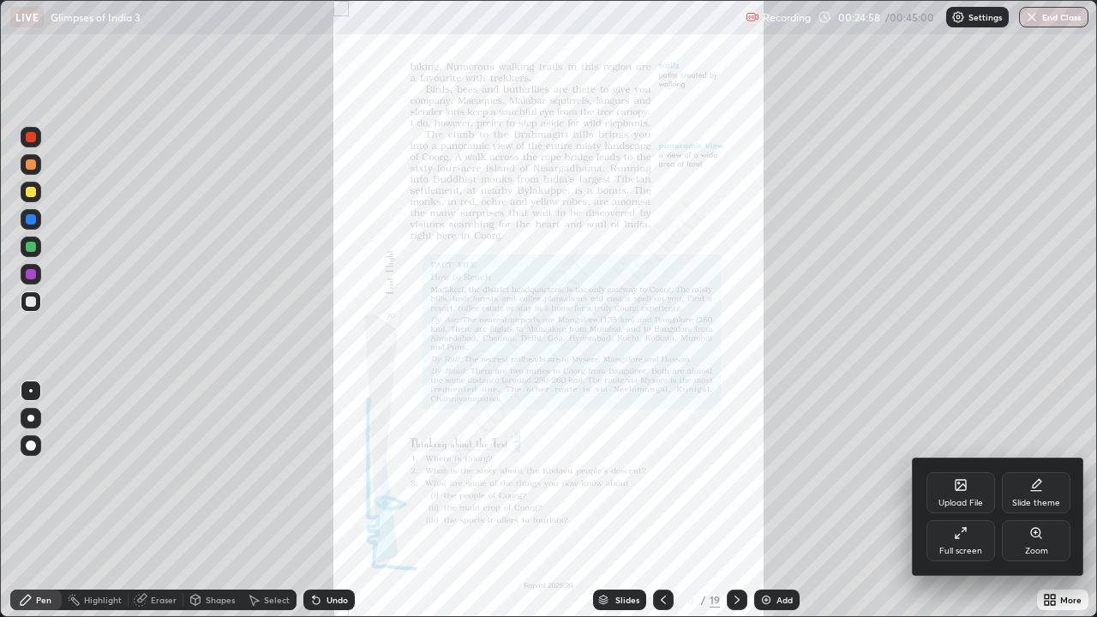
click at [1024, 505] on div "Zoom" at bounding box center [1036, 540] width 69 height 41
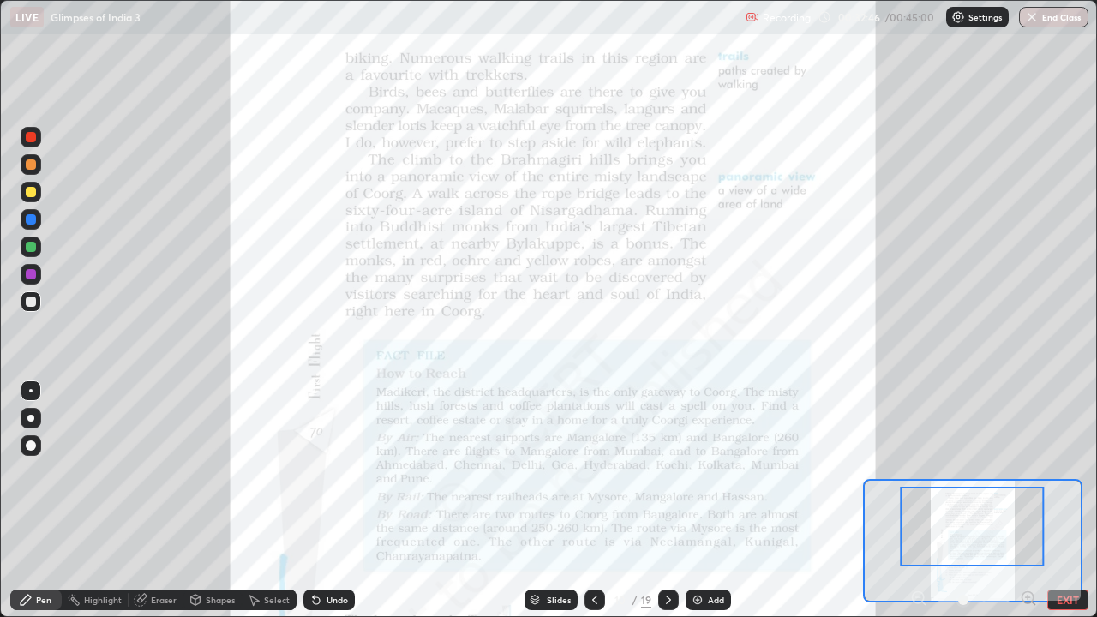
click at [1063, 26] on button "End Class" at bounding box center [1053, 17] width 69 height 21
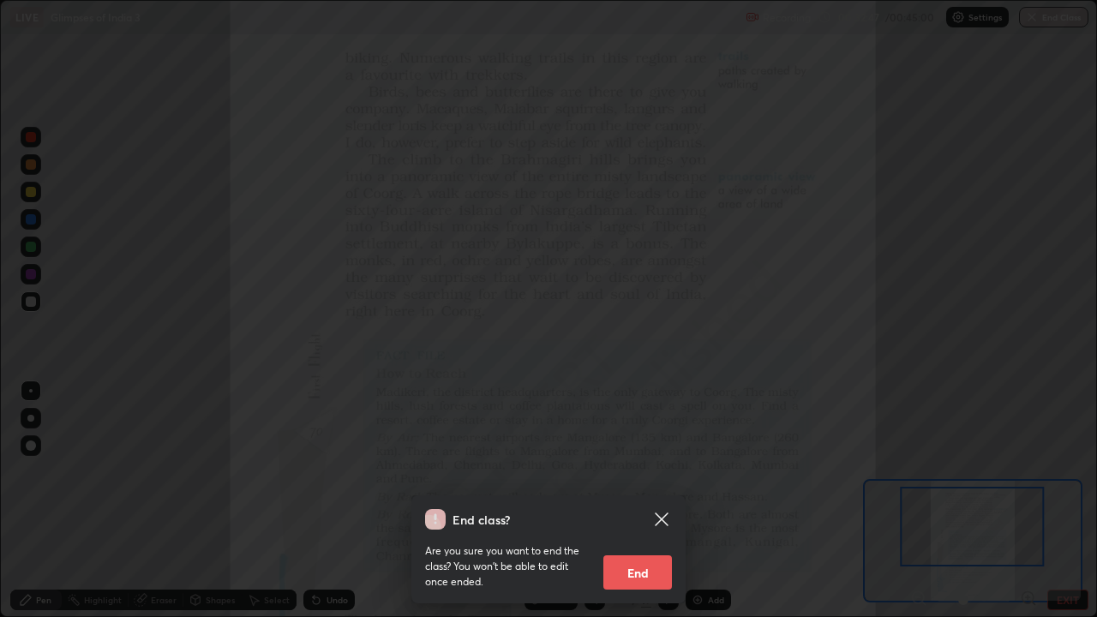
click at [658, 505] on button "End" at bounding box center [637, 572] width 69 height 34
